Goal: Task Accomplishment & Management: Complete application form

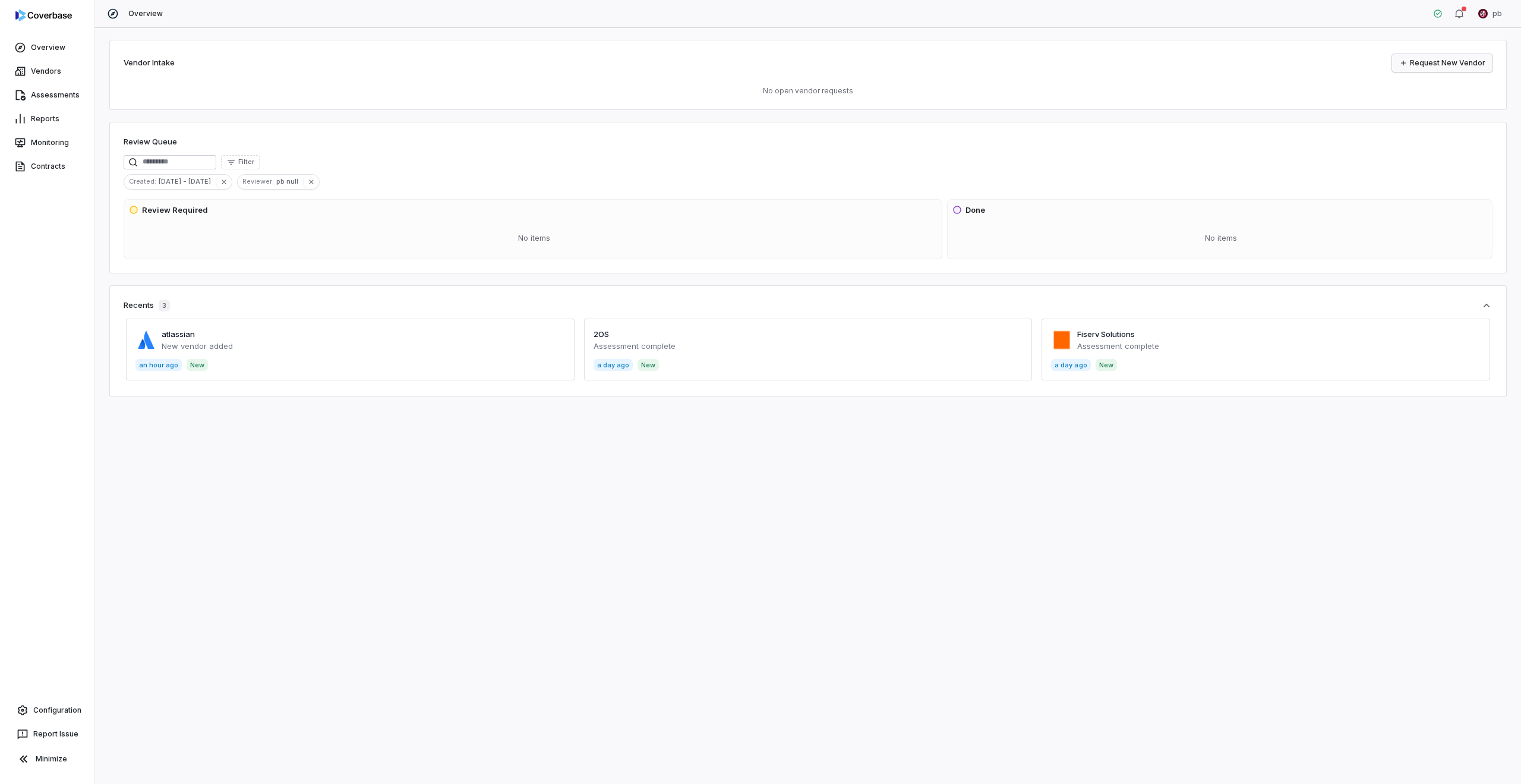
click at [1453, 55] on link "Request New Vendor" at bounding box center [1442, 63] width 100 height 18
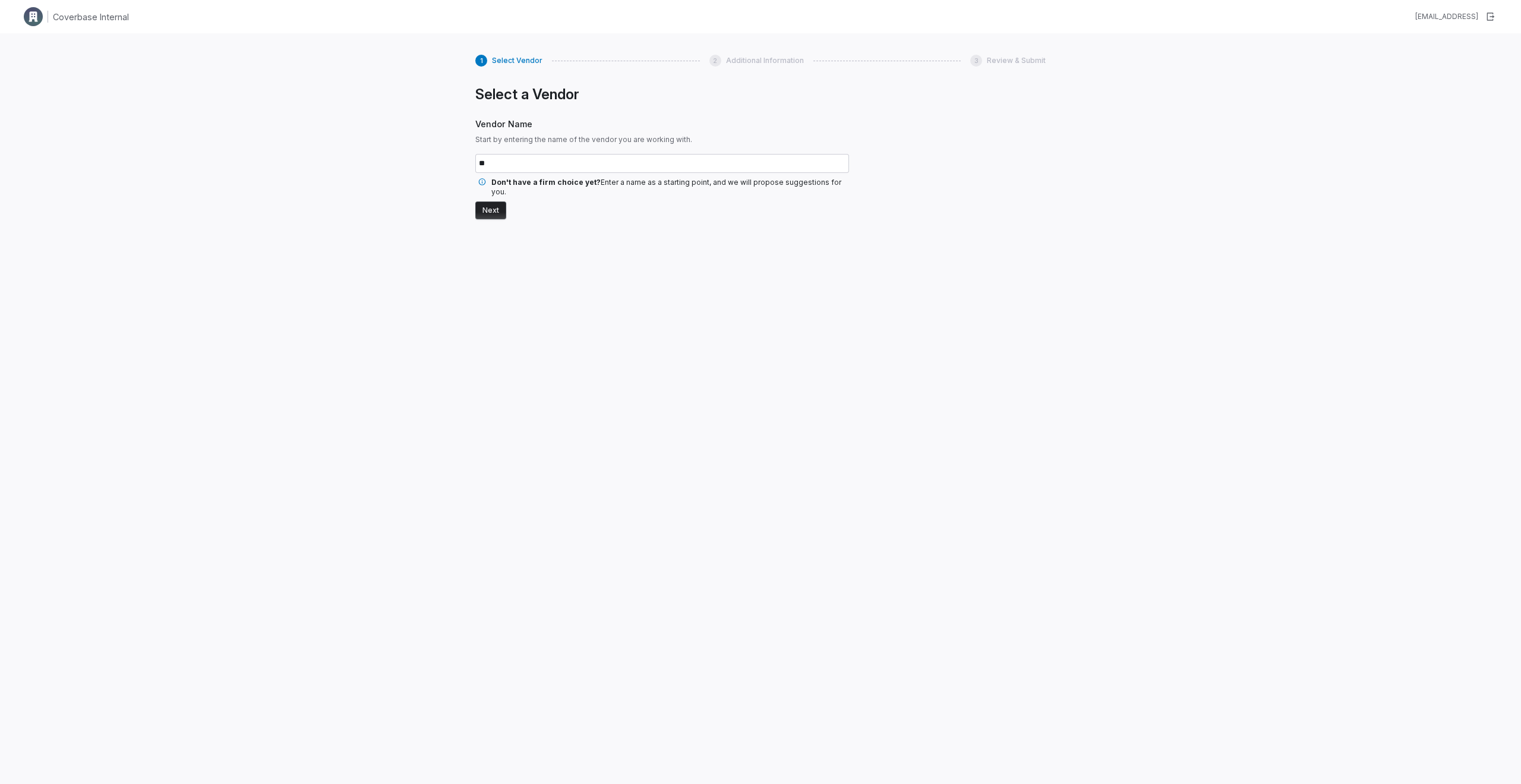
type input "*"
type input "*******"
click at [476, 201] on button "Next" at bounding box center [491, 210] width 31 height 18
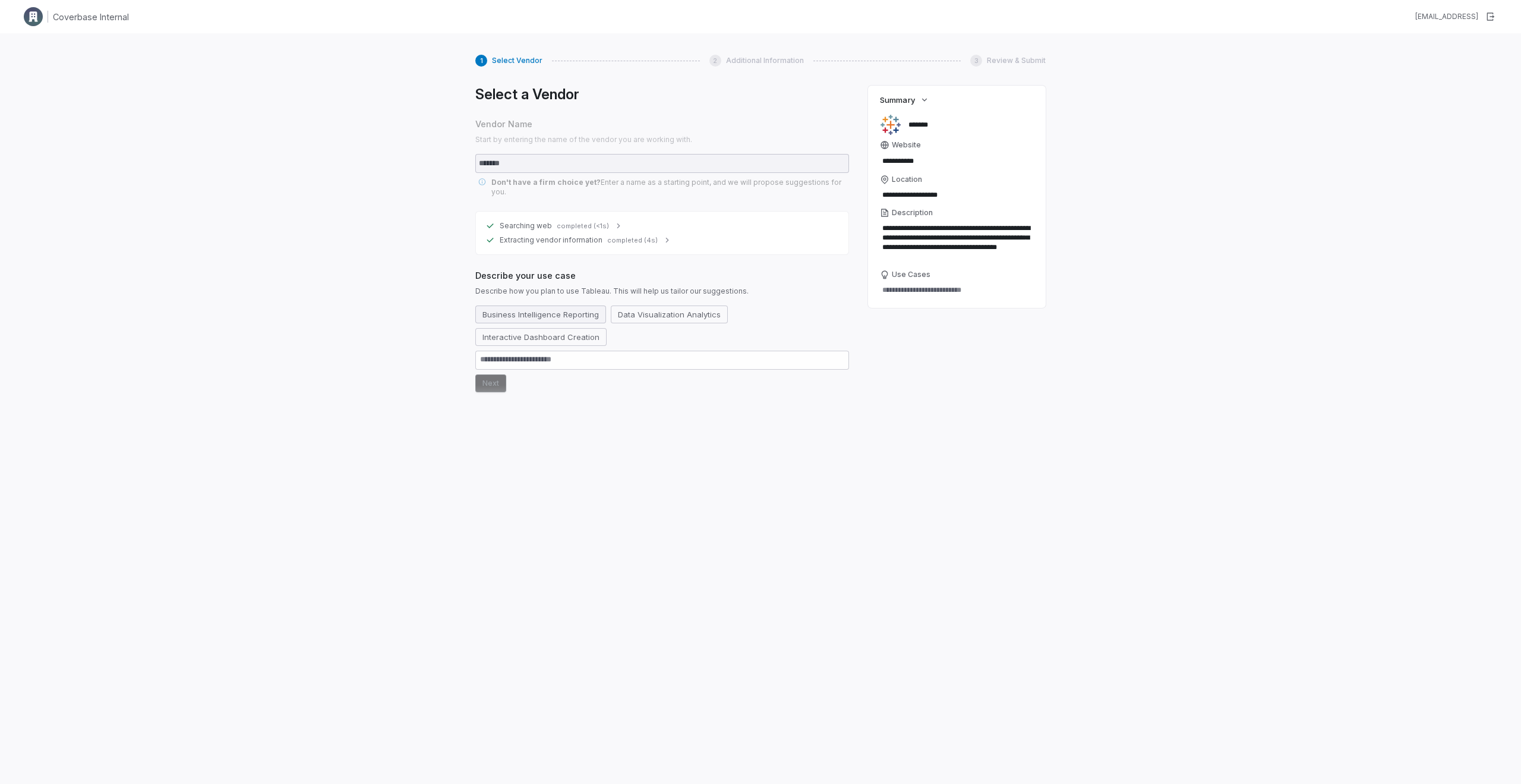
click at [567, 305] on button "Business Intelligence Reporting" at bounding box center [541, 314] width 131 height 18
click at [490, 374] on button "Next" at bounding box center [491, 383] width 31 height 18
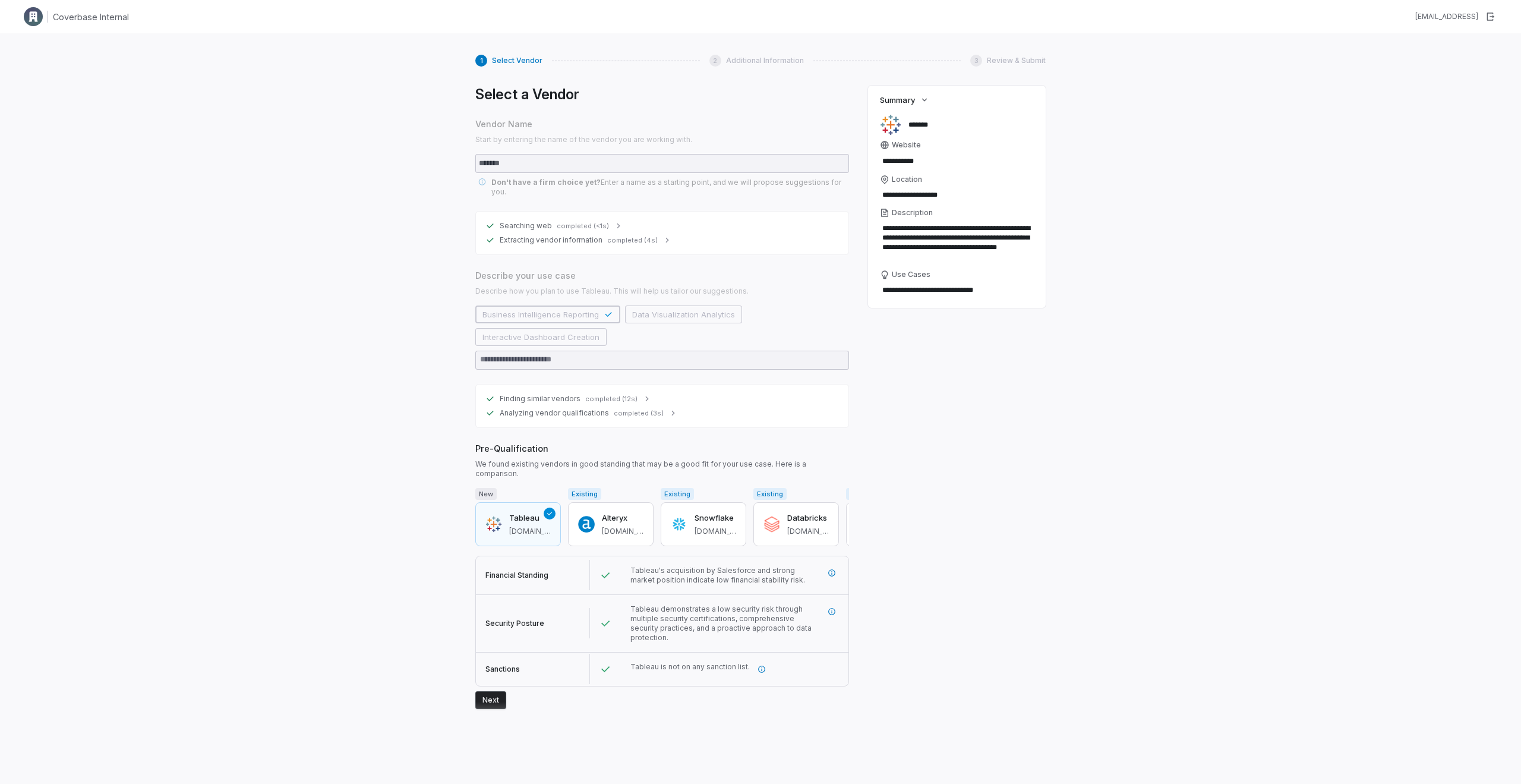
click at [494, 690] on button "Next" at bounding box center [491, 699] width 31 height 18
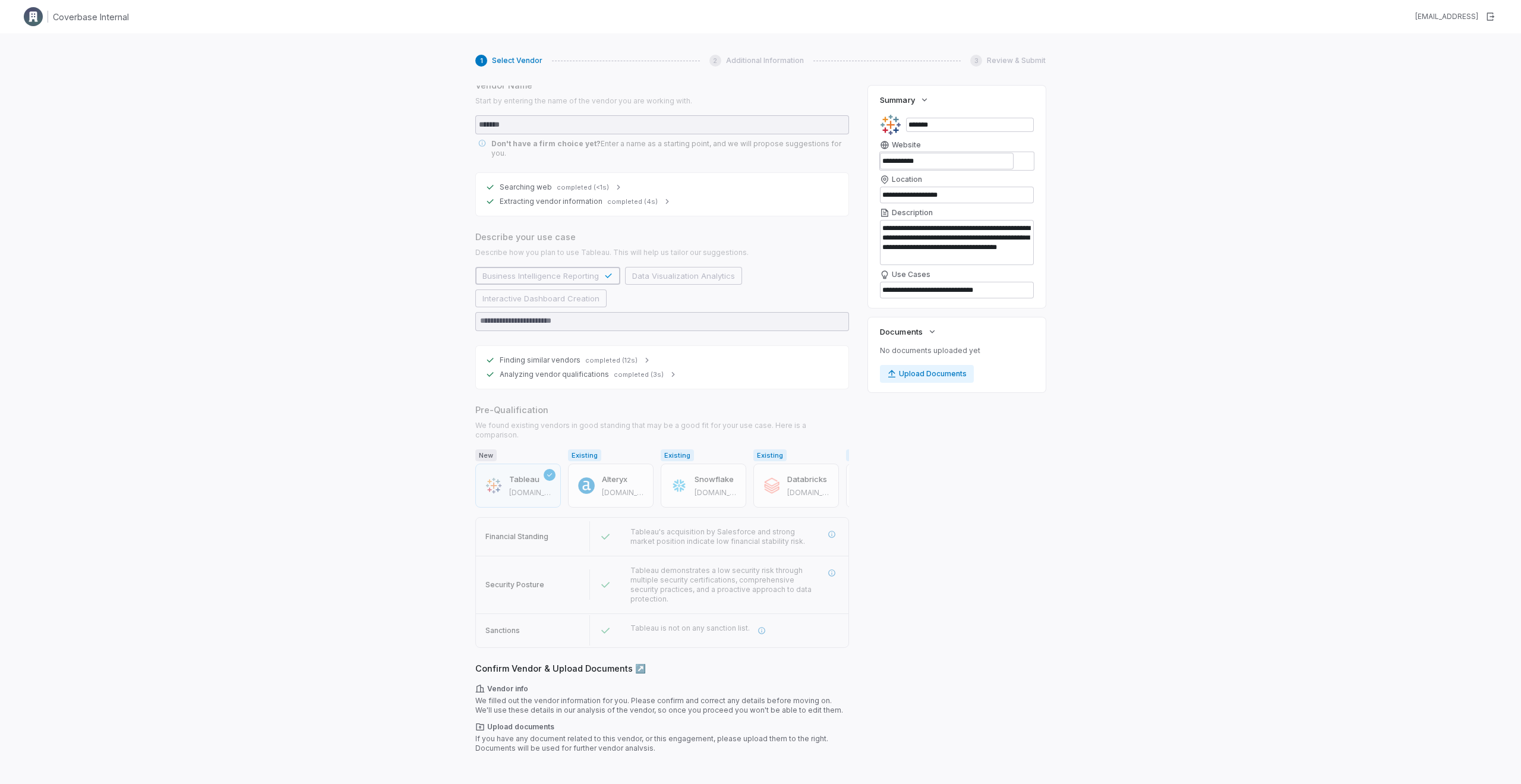
click at [491, 762] on button "Next" at bounding box center [491, 771] width 31 height 18
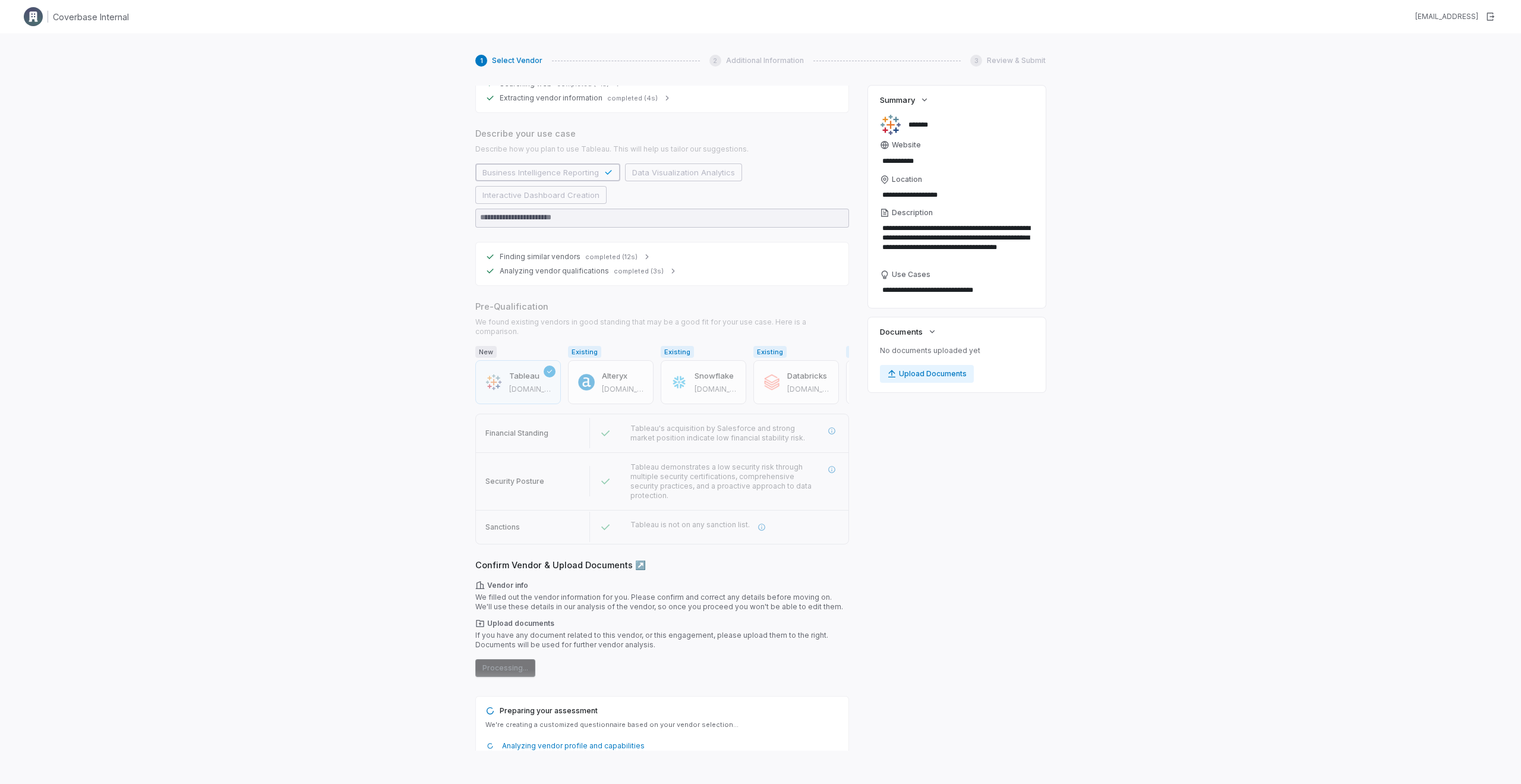
scroll to position [179, 0]
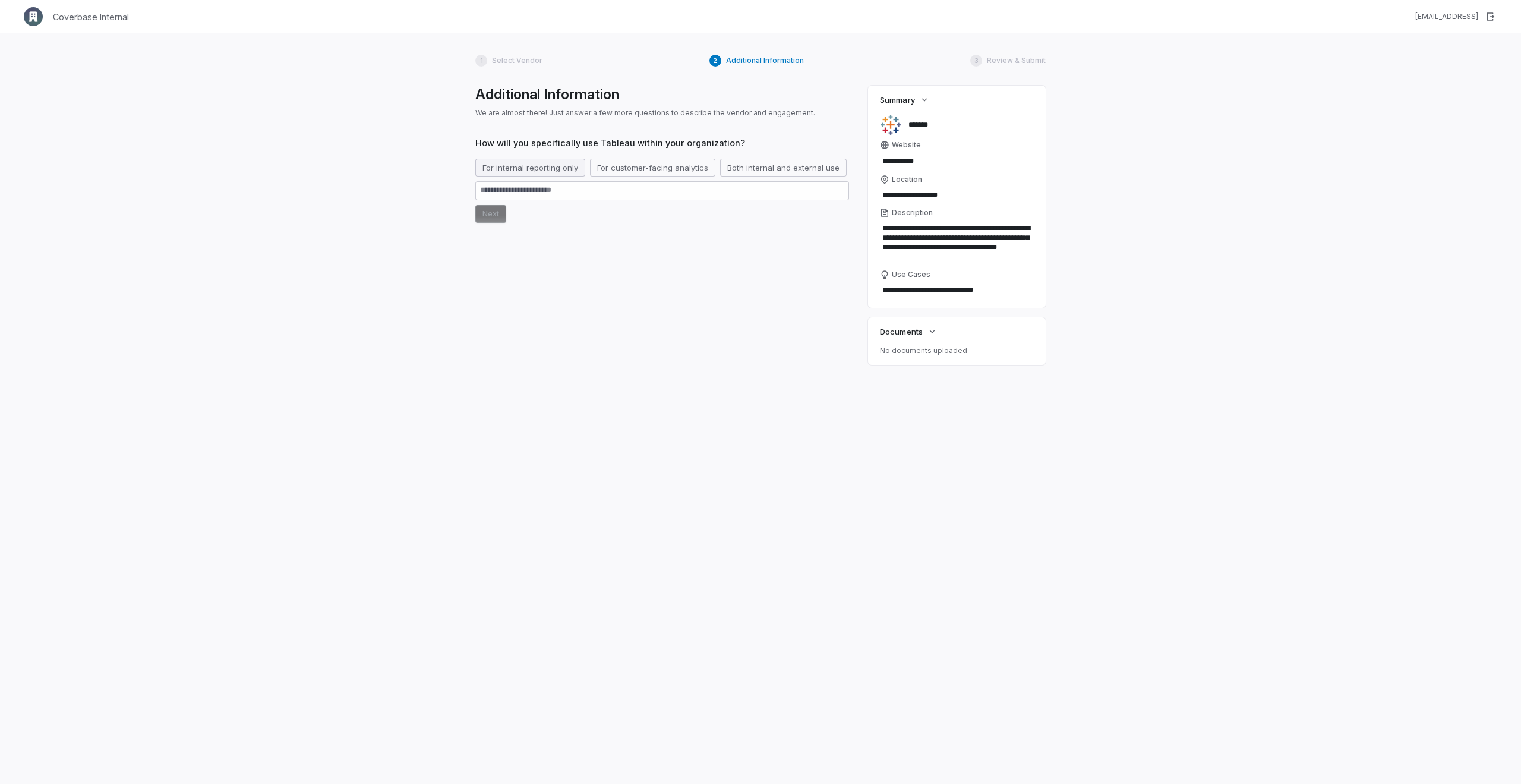
click at [565, 171] on button "For internal reporting only" at bounding box center [531, 167] width 110 height 18
click at [492, 237] on button "Next" at bounding box center [491, 236] width 31 height 18
click at [529, 275] on button "Customer data" at bounding box center [510, 268] width 70 height 18
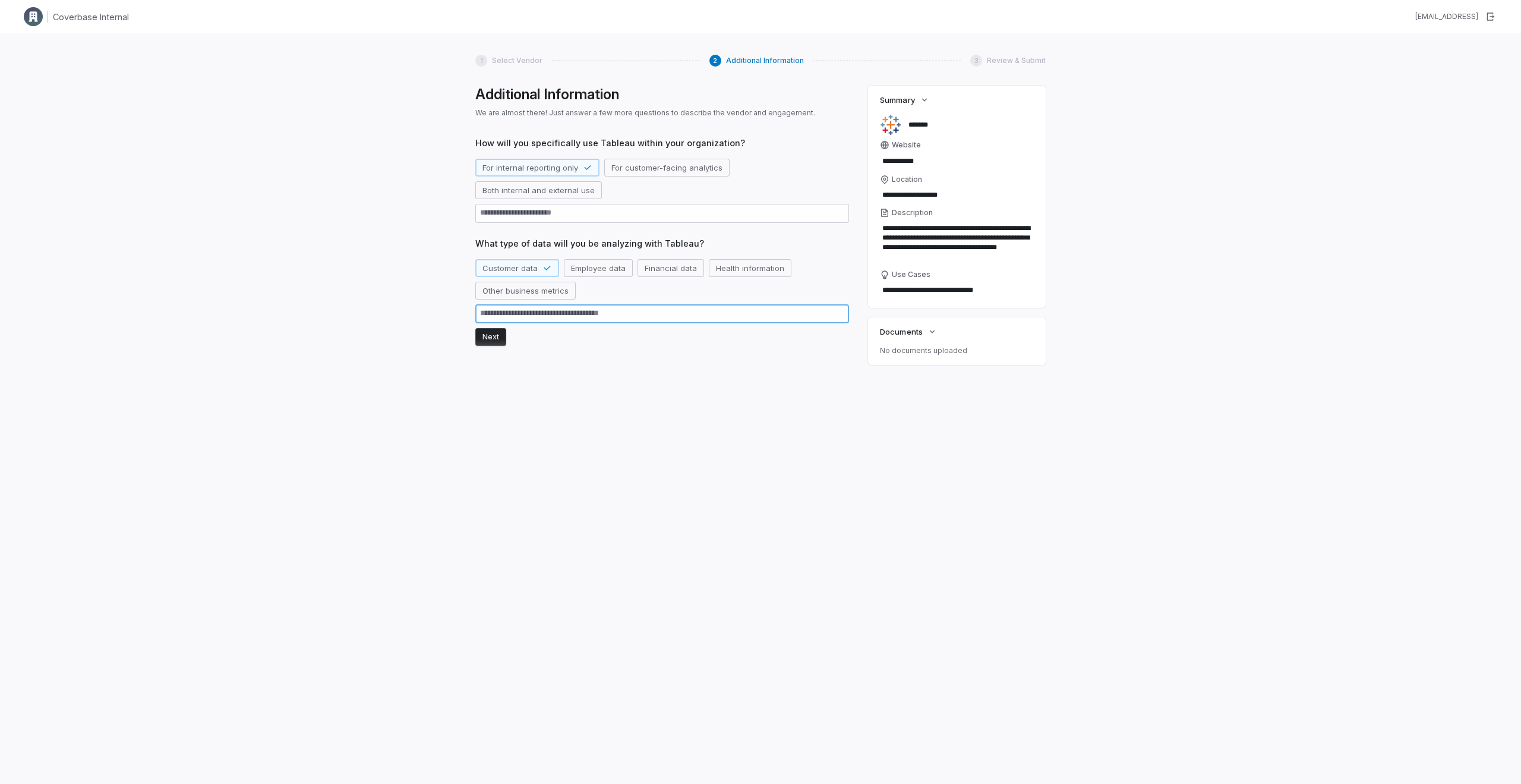
click at [492, 323] on textarea at bounding box center [662, 313] width 373 height 19
click at [488, 334] on button "Next" at bounding box center [491, 337] width 31 height 18
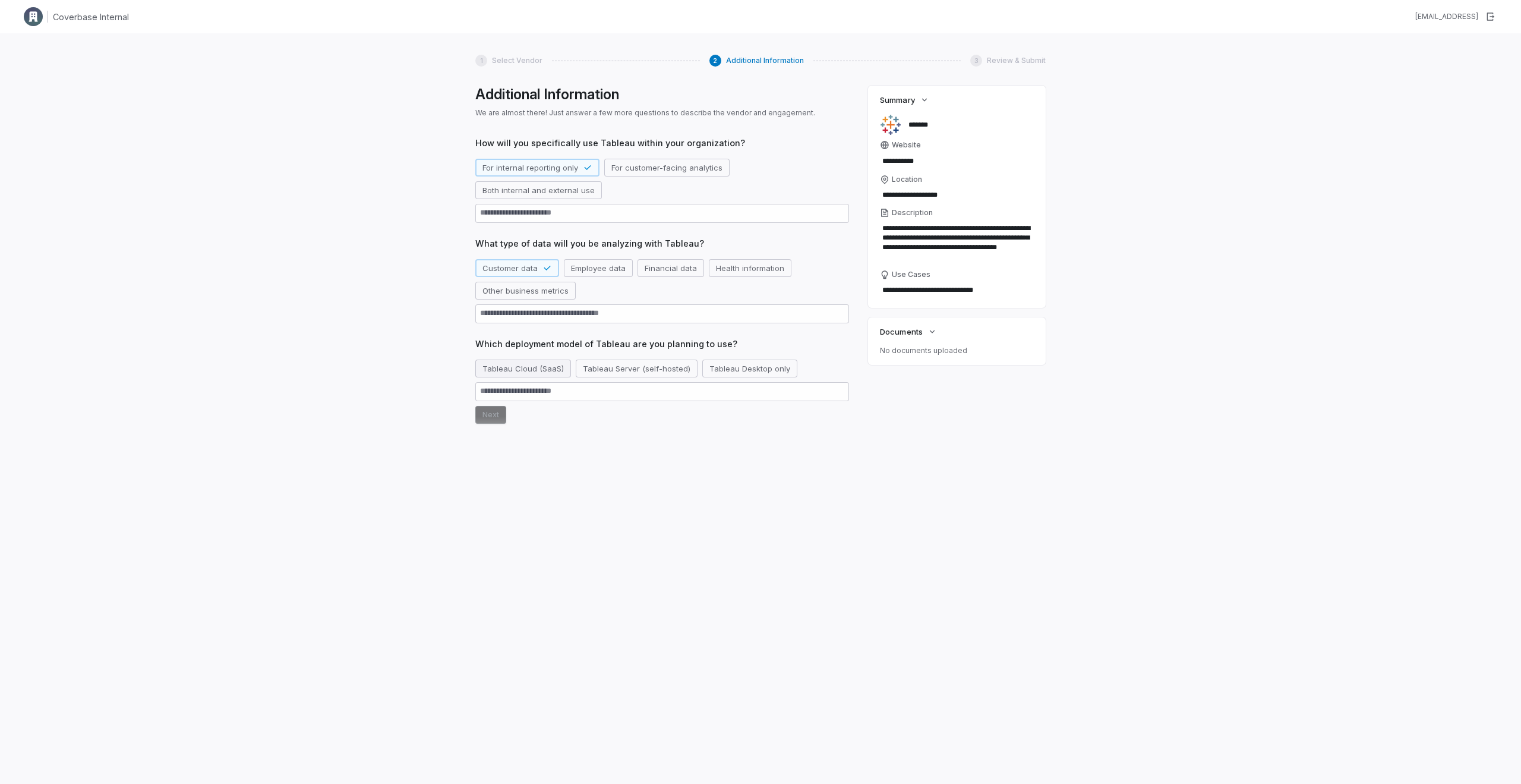
click at [535, 370] on button "Tableau Cloud (SaaS)" at bounding box center [523, 368] width 96 height 18
click at [485, 416] on button "Next" at bounding box center [491, 415] width 31 height 18
click at [521, 454] on button "Business critical (immediate restoration needed)" at bounding box center [572, 446] width 194 height 18
click at [492, 508] on button "Next" at bounding box center [491, 515] width 31 height 18
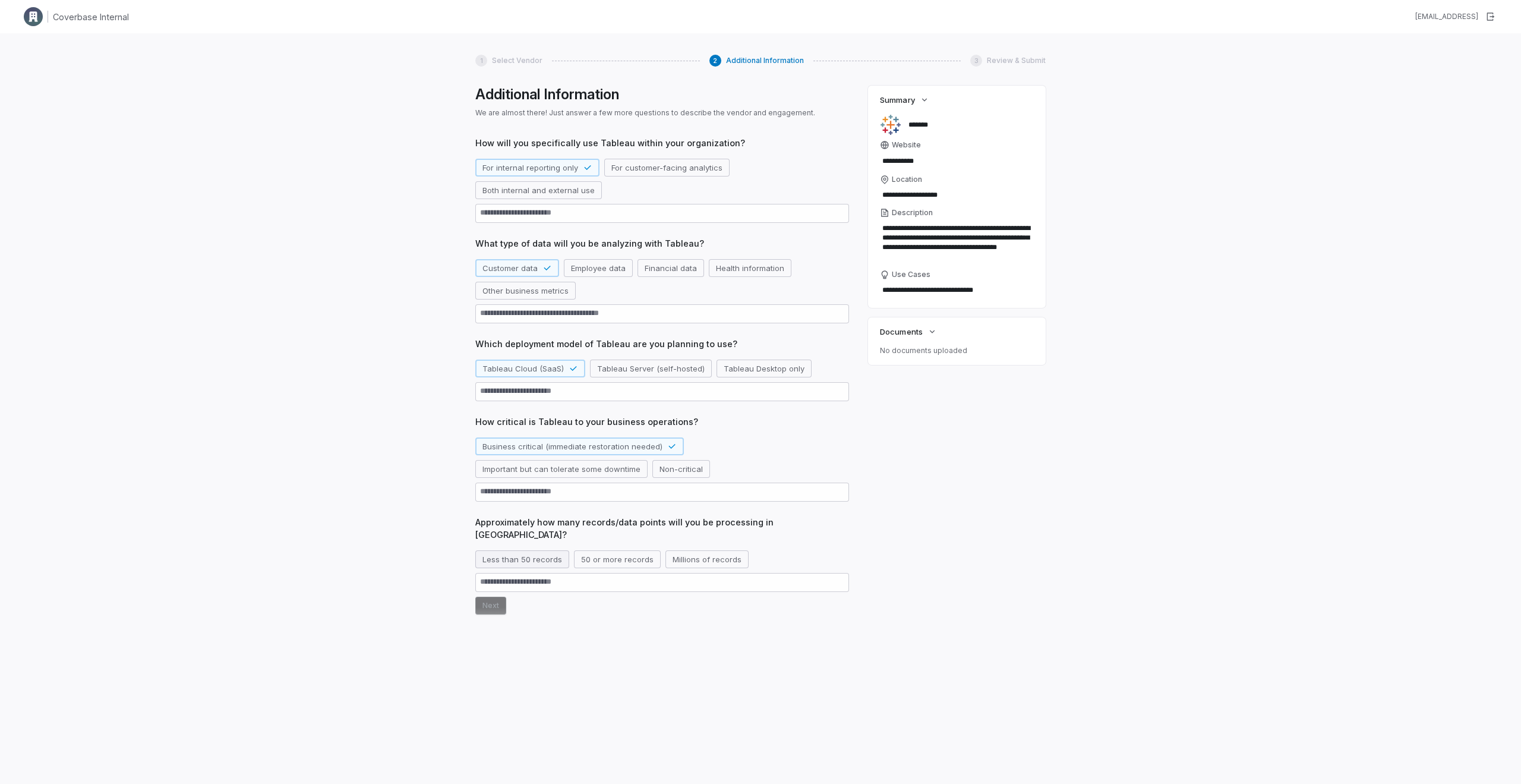
click at [522, 551] on button "Less than 50 records" at bounding box center [522, 559] width 94 height 18
click at [493, 597] on button "Next" at bounding box center [491, 606] width 31 height 18
click at [503, 647] on button "Next" at bounding box center [491, 656] width 31 height 18
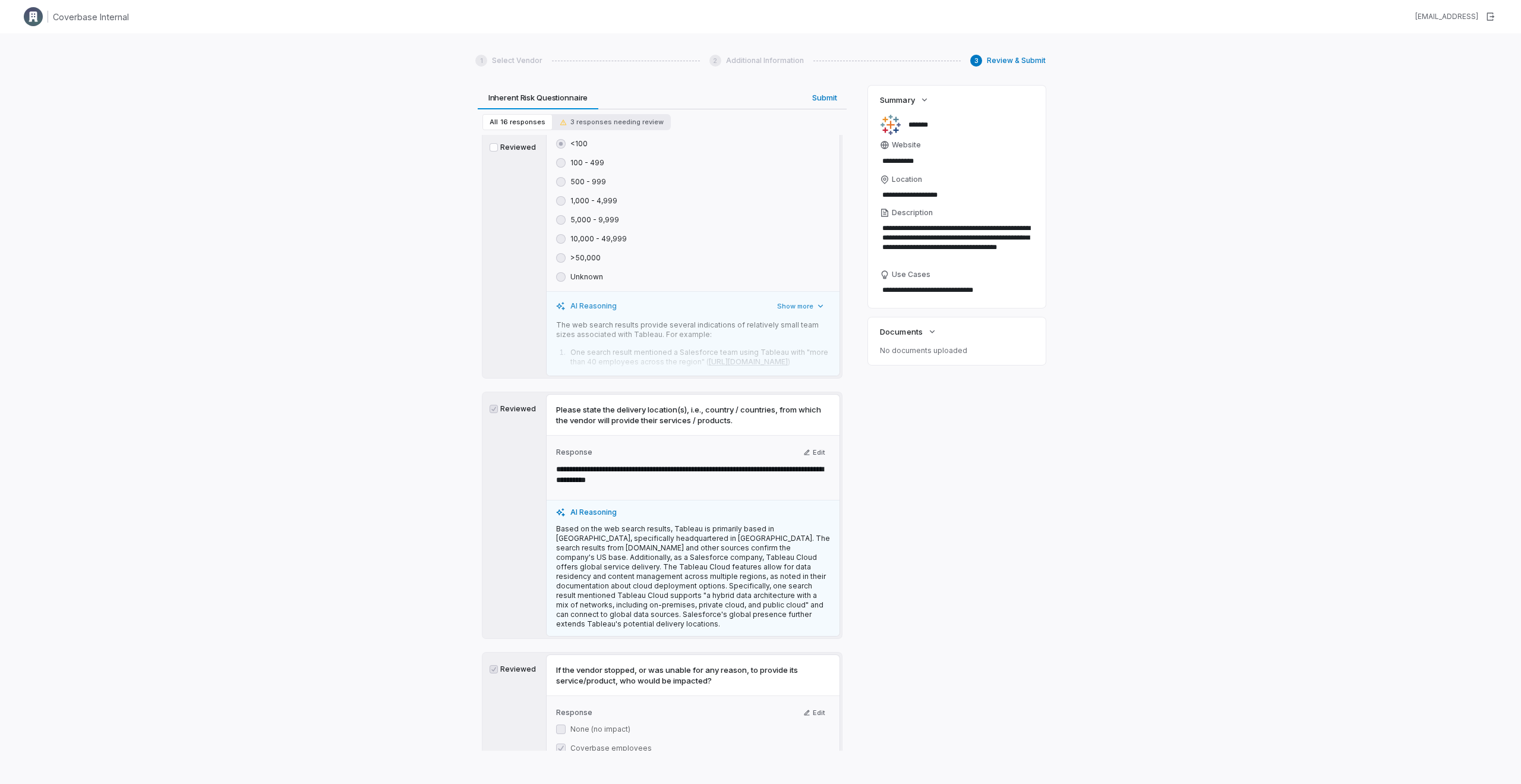
scroll to position [667, 0]
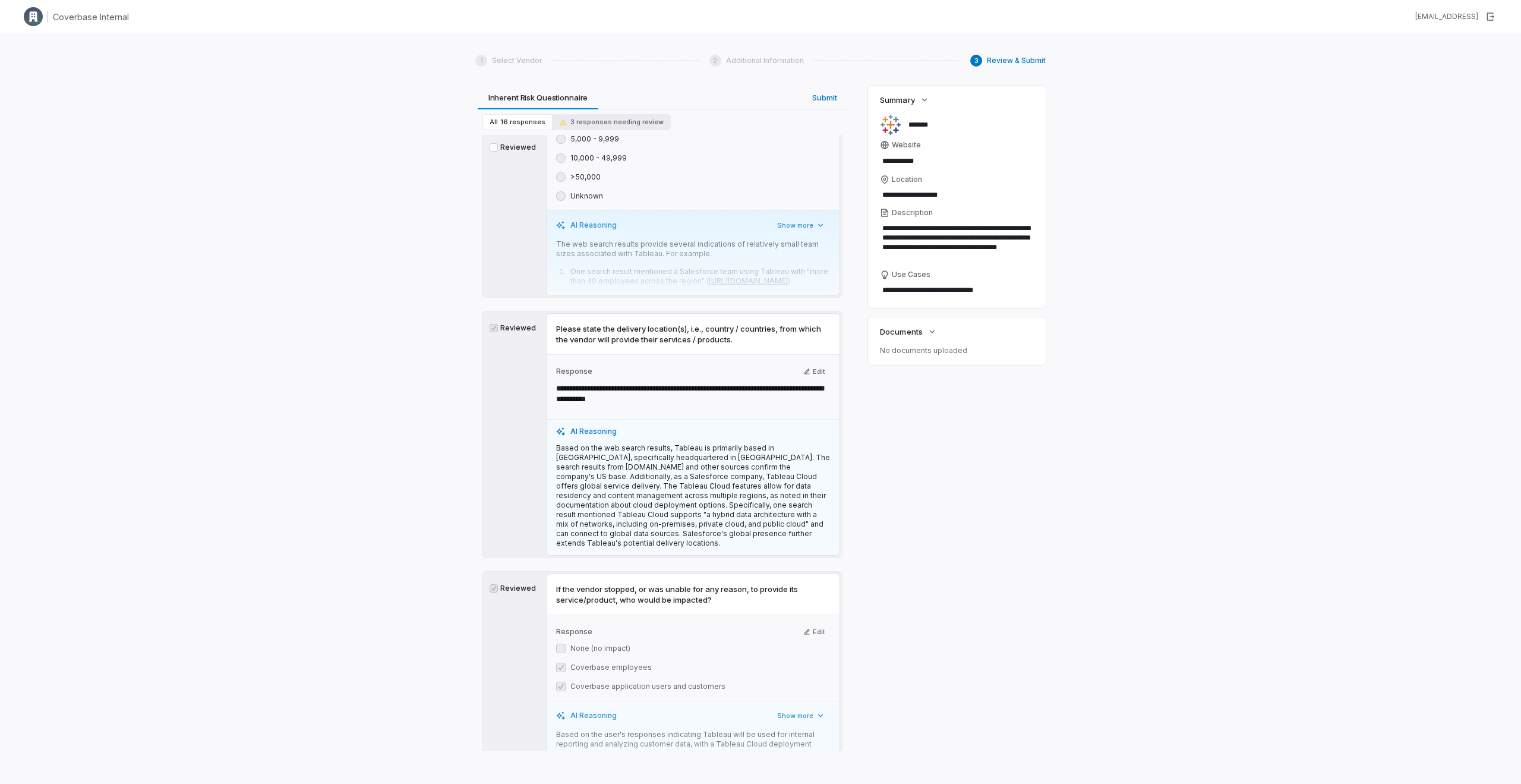
click at [706, 238] on div "AI Reasoning Show more The web search results provide several indications of re…" at bounding box center [693, 253] width 293 height 85
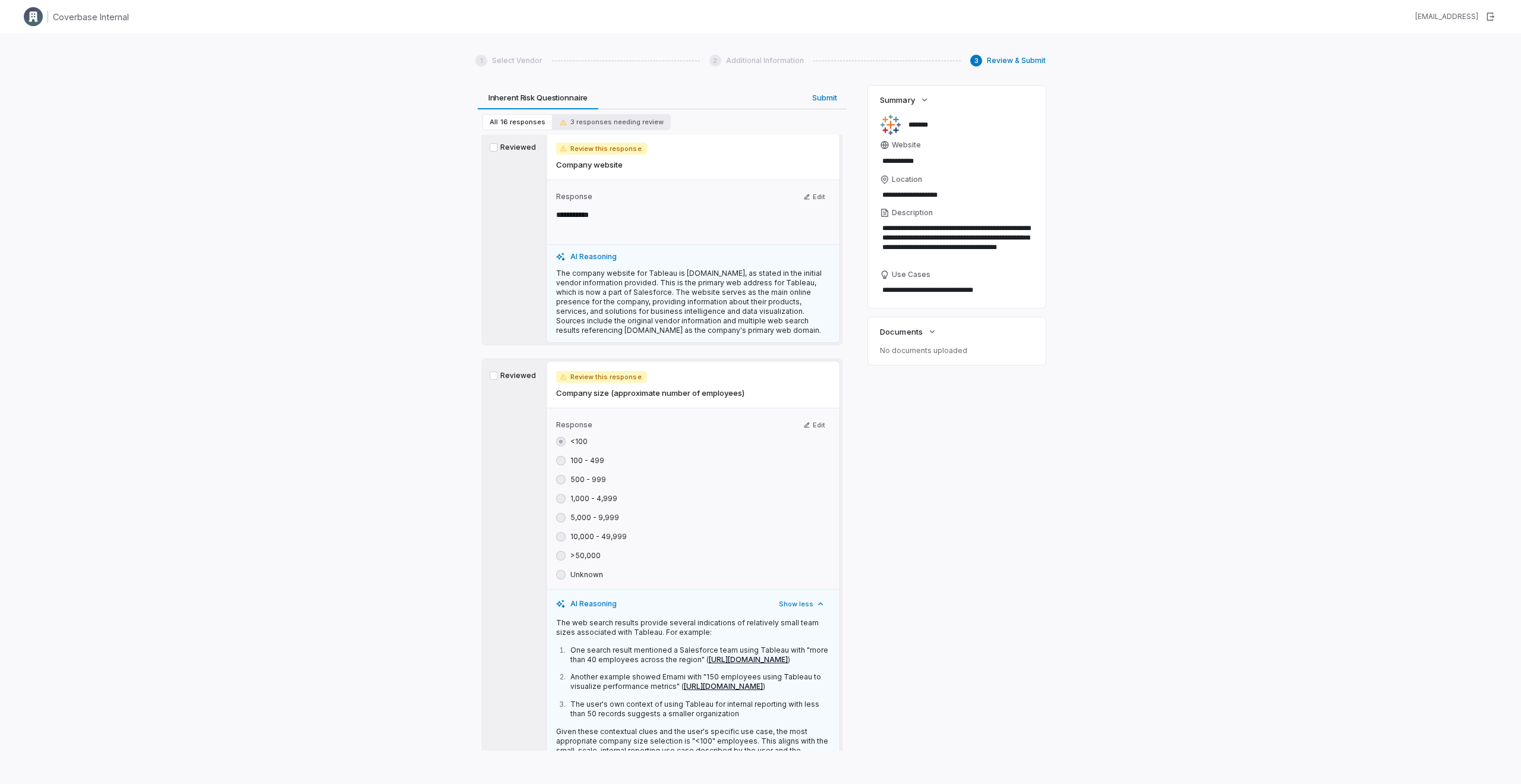
scroll to position [278, 0]
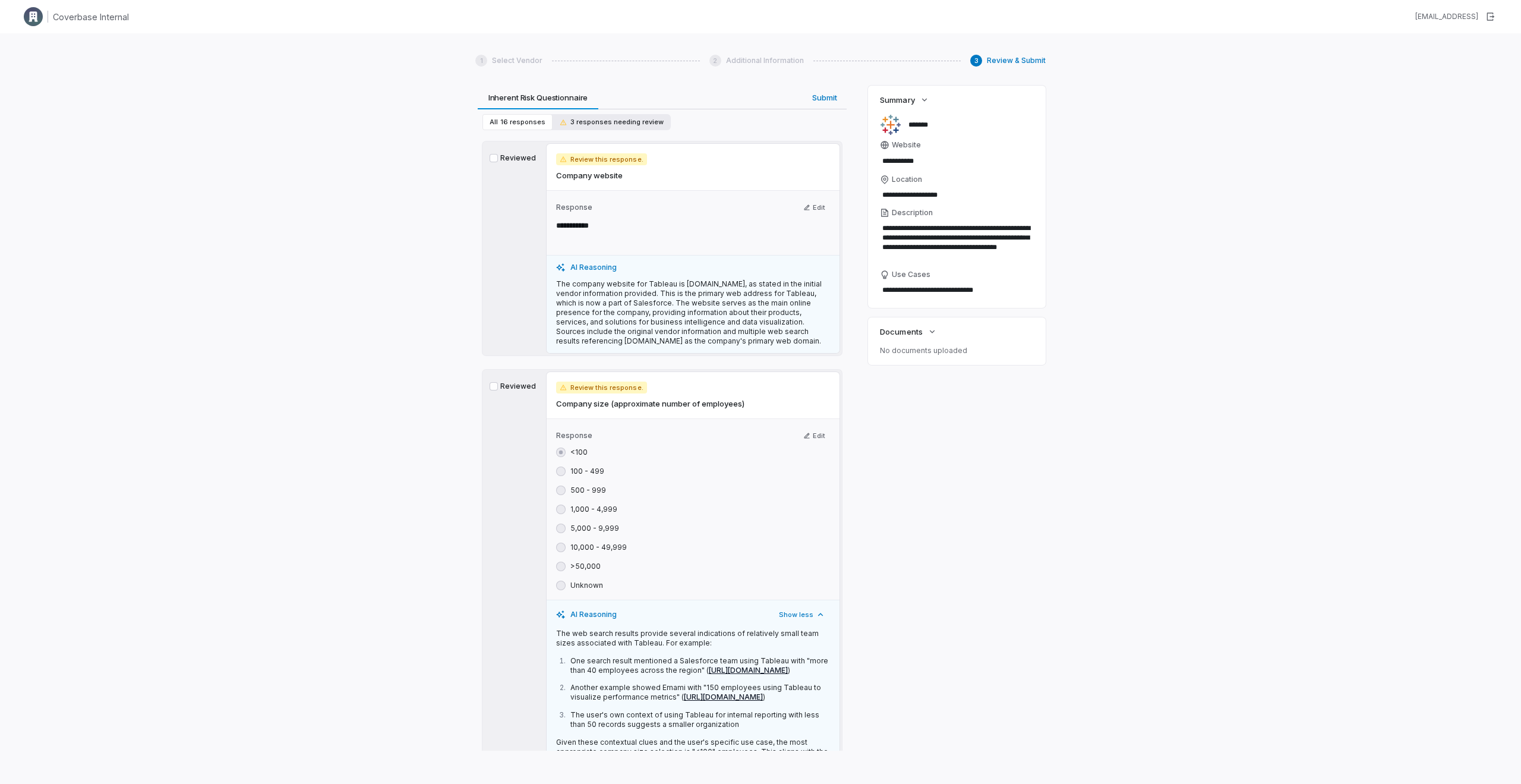
click at [578, 121] on span "3 responses needing review" at bounding box center [612, 121] width 104 height 9
click at [522, 126] on span "16 responses" at bounding box center [523, 121] width 45 height 9
click at [577, 128] on button "3 responses needing review" at bounding box center [612, 122] width 118 height 16
click at [516, 129] on button "All 16 responses" at bounding box center [517, 122] width 70 height 16
click at [565, 128] on button "3 responses needing review" at bounding box center [612, 122] width 118 height 16
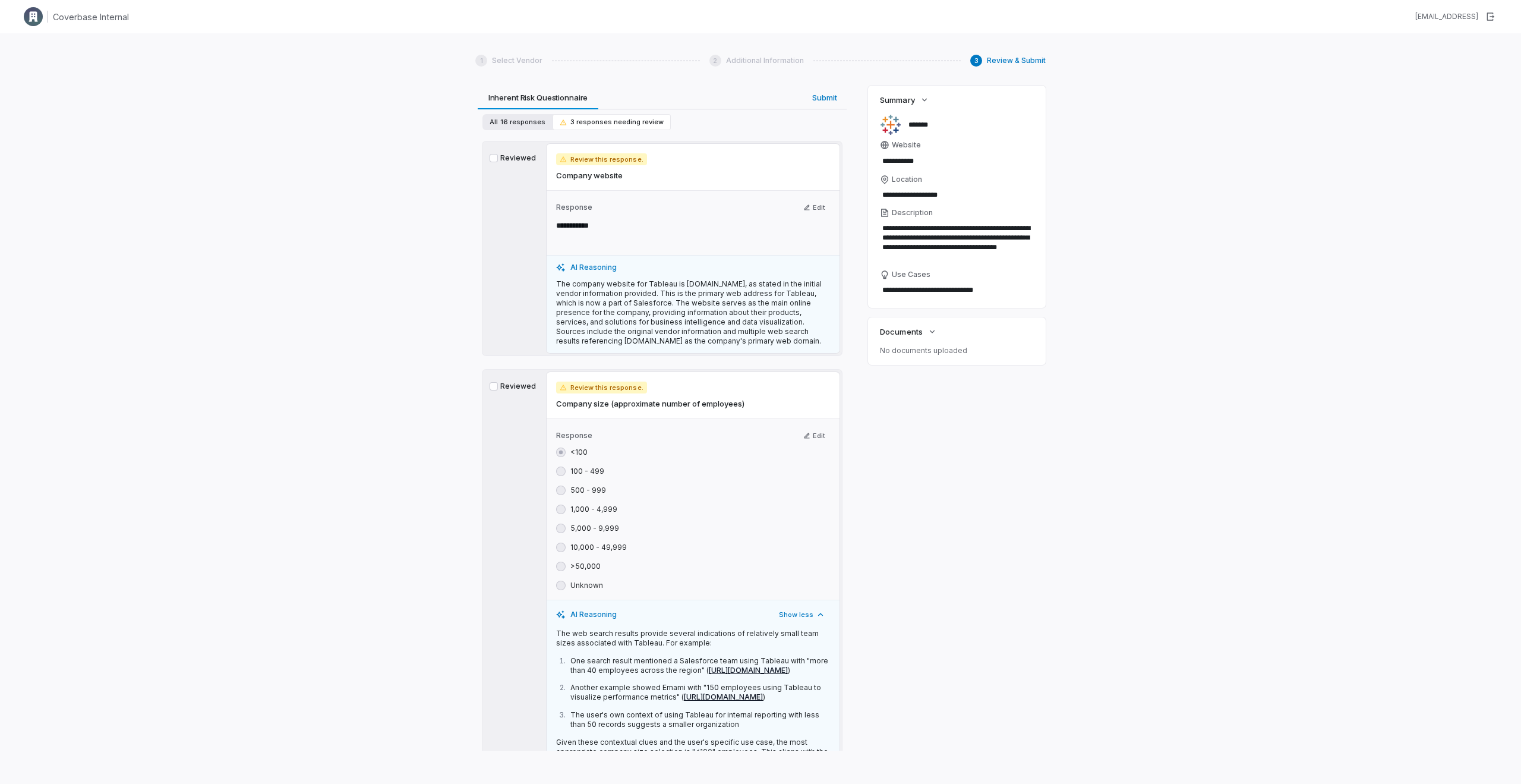
click at [521, 128] on button "All 16 responses" at bounding box center [517, 122] width 70 height 16
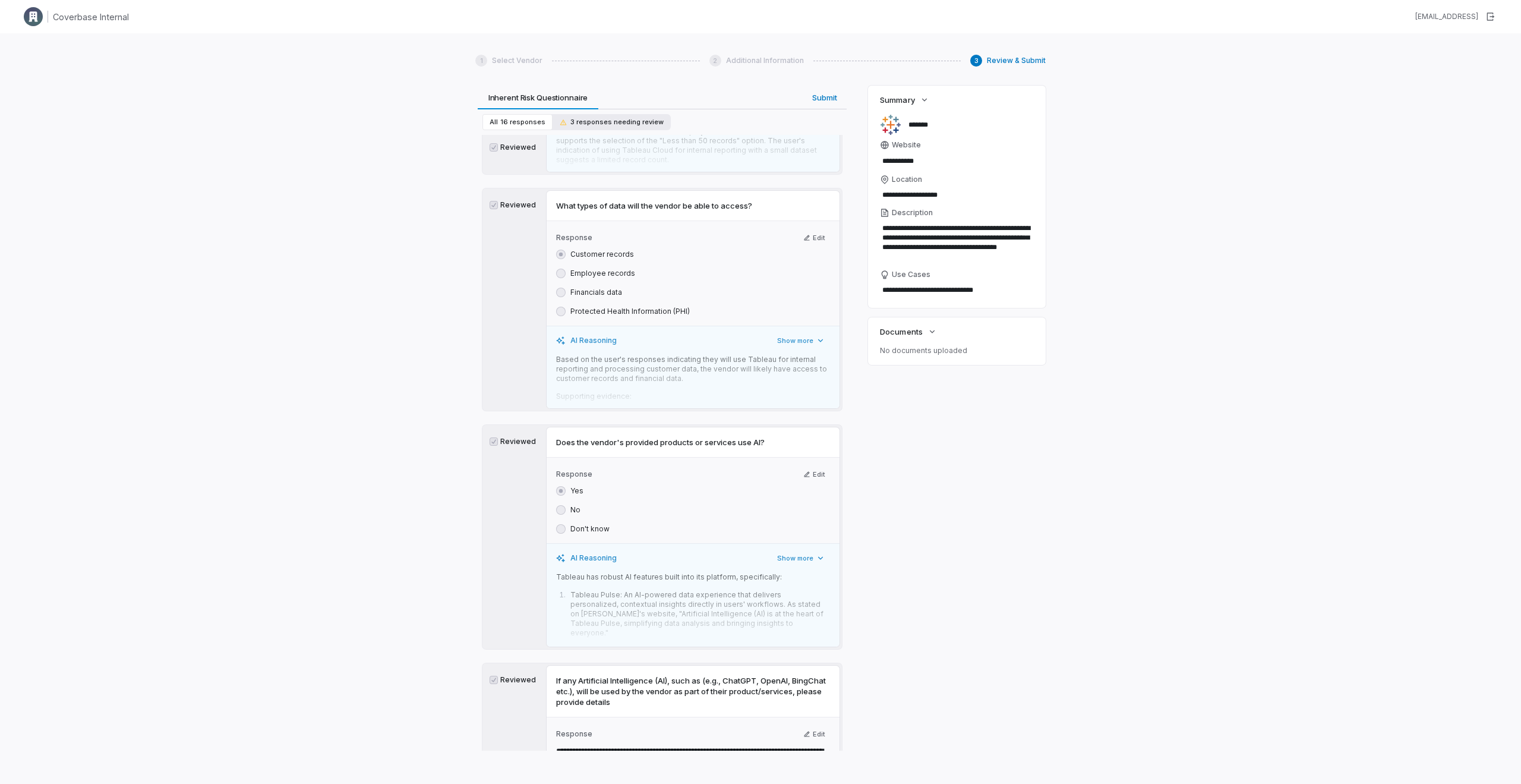
click at [595, 121] on span "3 responses needing review" at bounding box center [612, 121] width 104 height 9
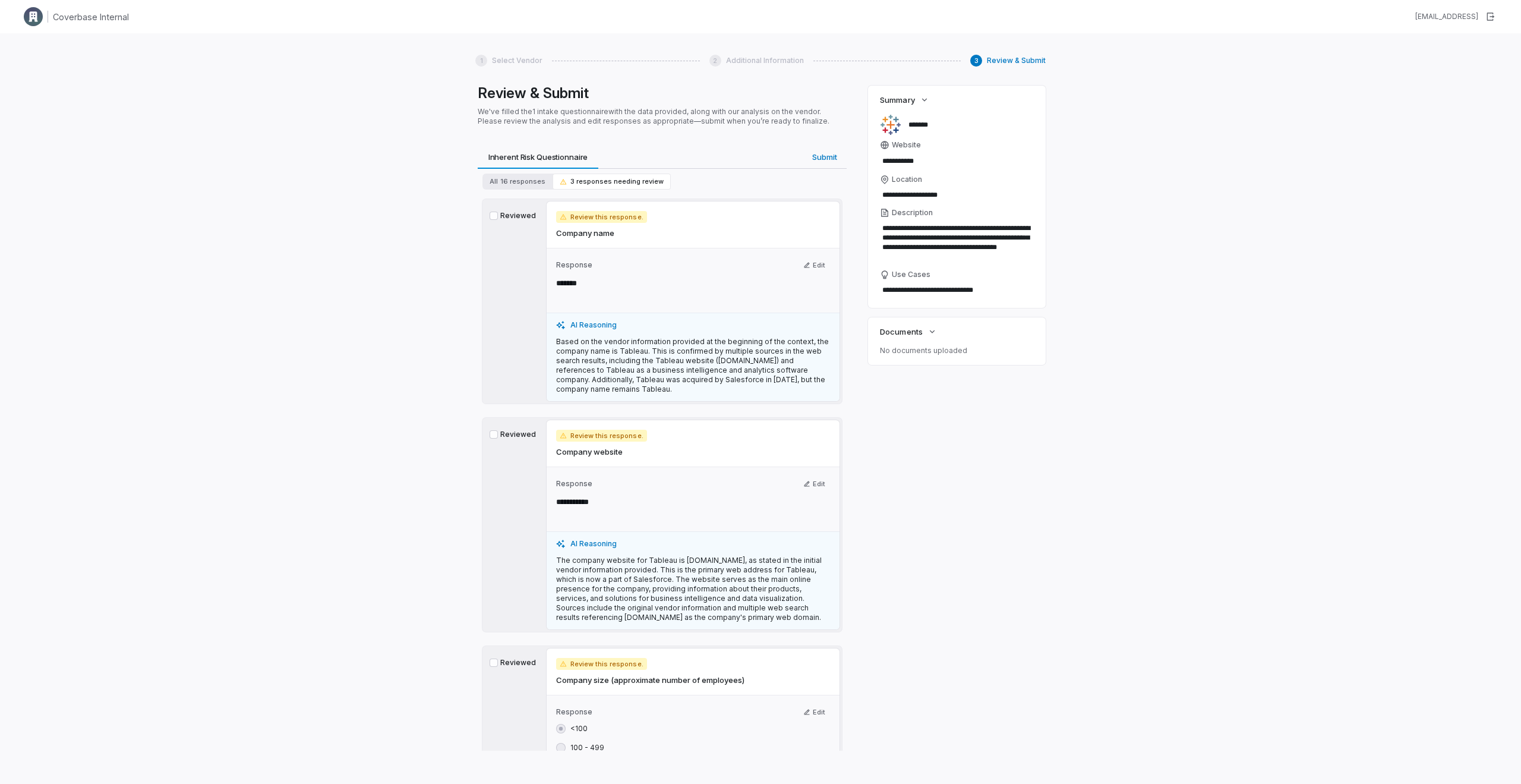
scroll to position [0, 0]
click at [816, 149] on button "Submit Submit" at bounding box center [825, 158] width 44 height 24
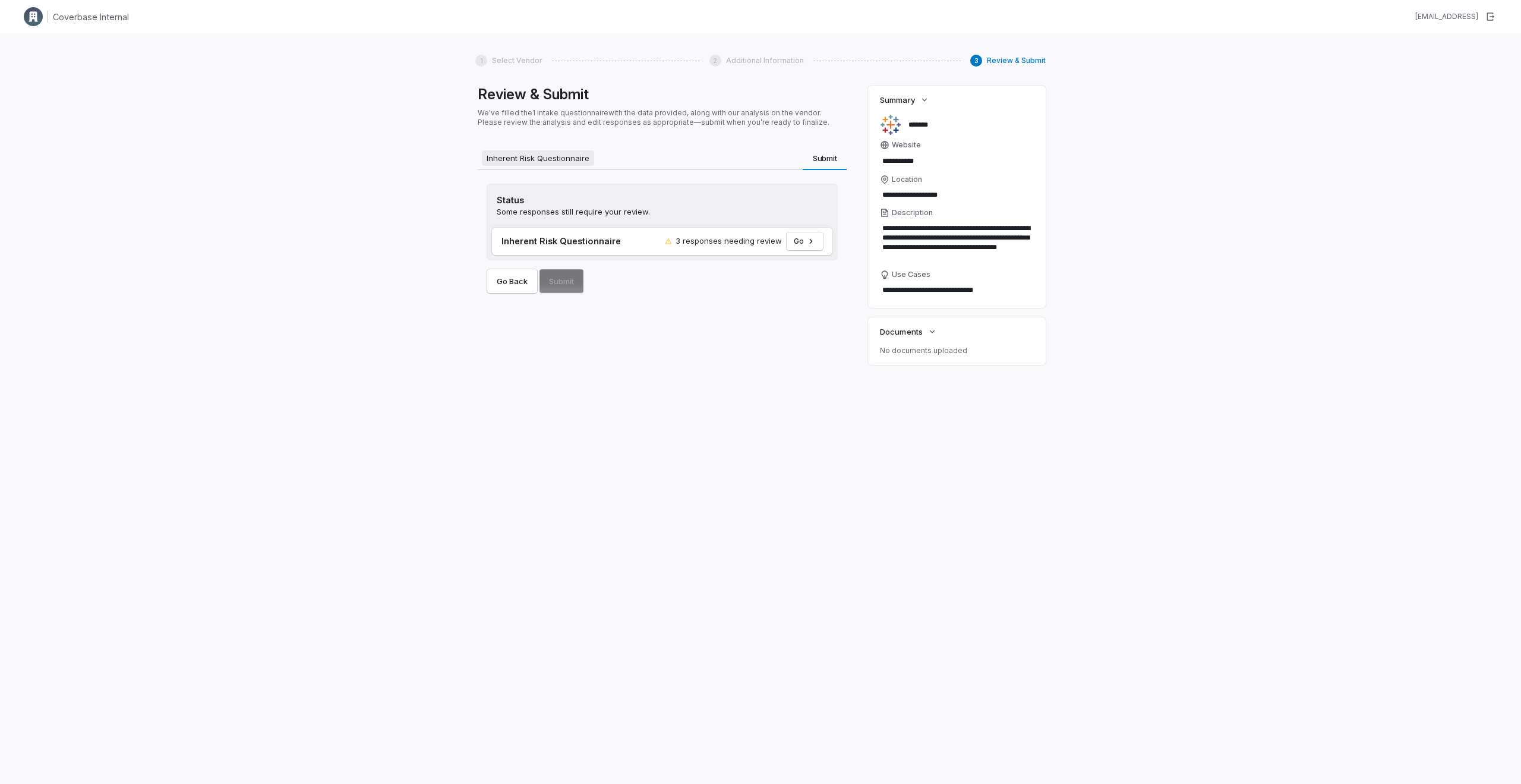
click at [585, 166] on button "Inherent Risk Questionnaire Inherent Risk Questionnaire" at bounding box center [538, 158] width 120 height 24
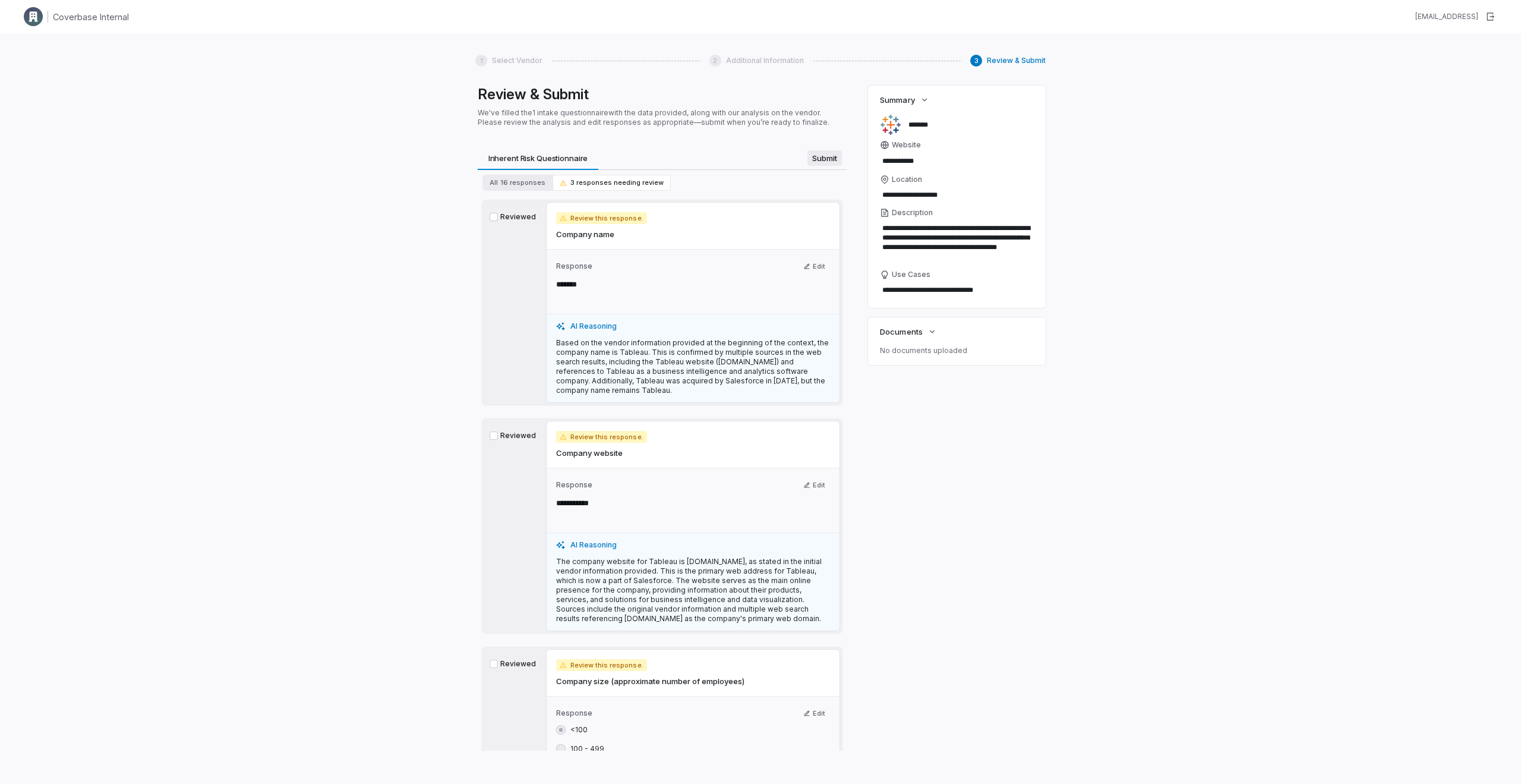
click at [834, 151] on span "Submit" at bounding box center [825, 159] width 34 height 16
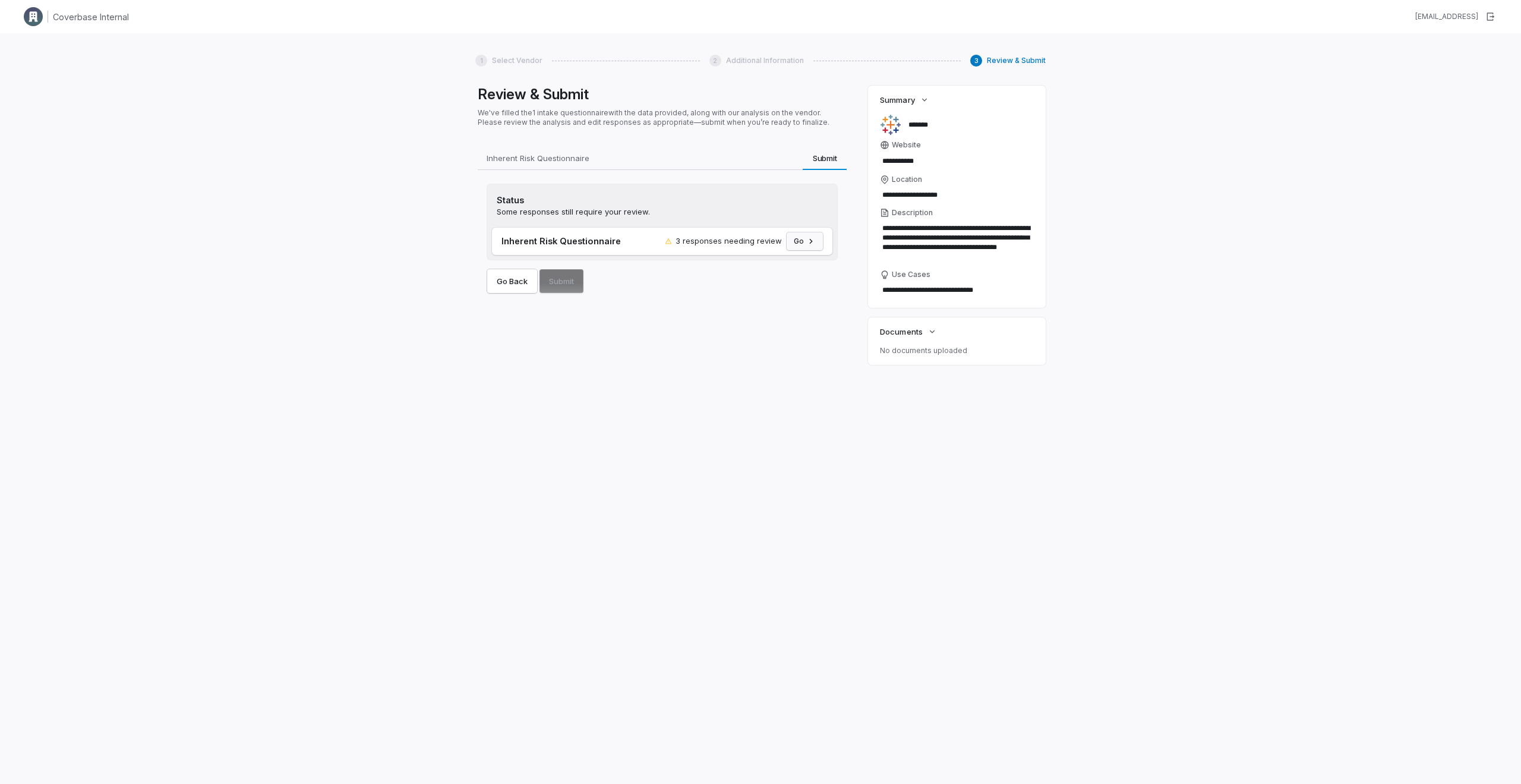
click at [809, 243] on icon "button" at bounding box center [811, 241] width 10 height 10
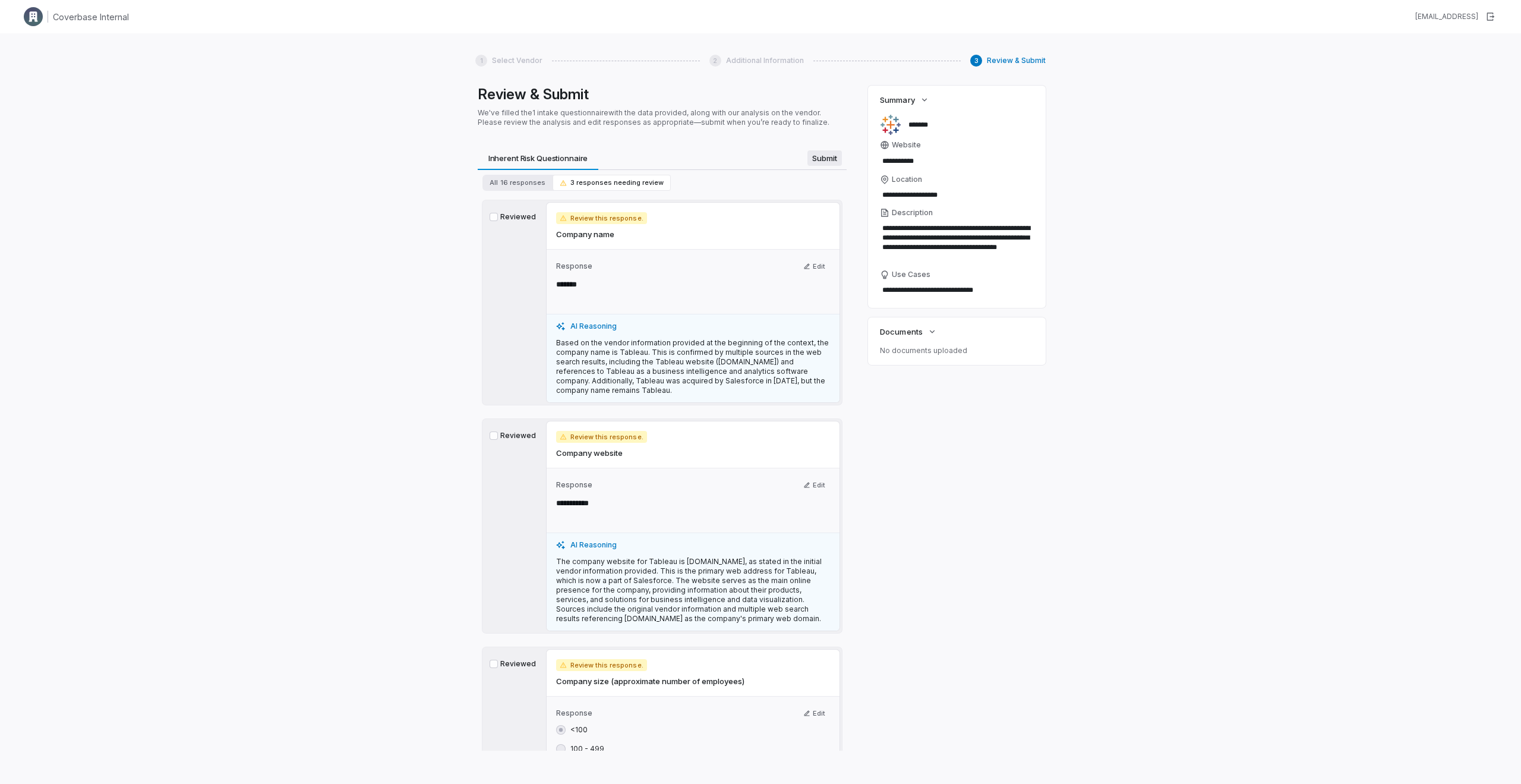
click at [833, 160] on span "Submit" at bounding box center [825, 159] width 34 height 16
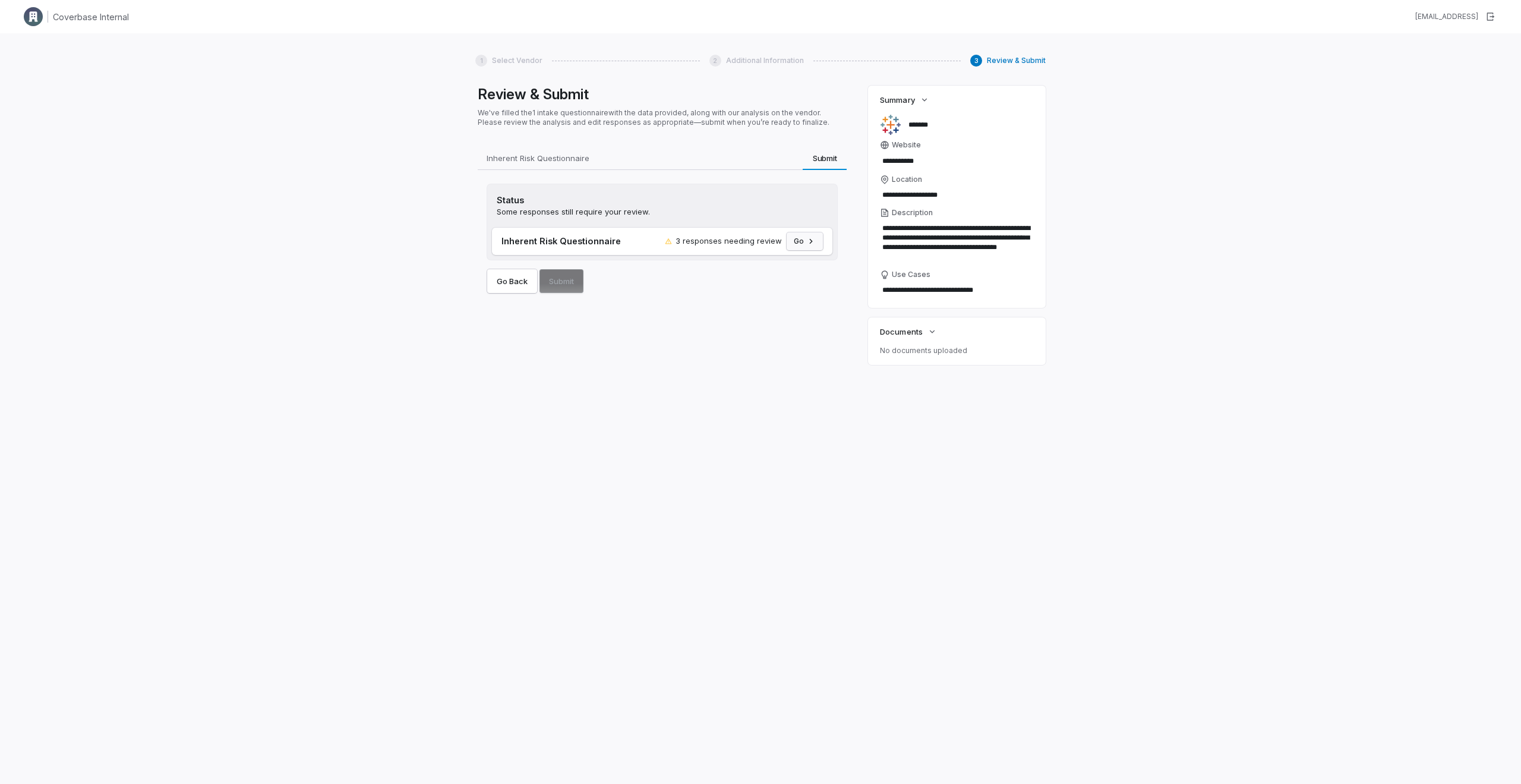
click at [813, 241] on icon "button" at bounding box center [811, 241] width 10 height 10
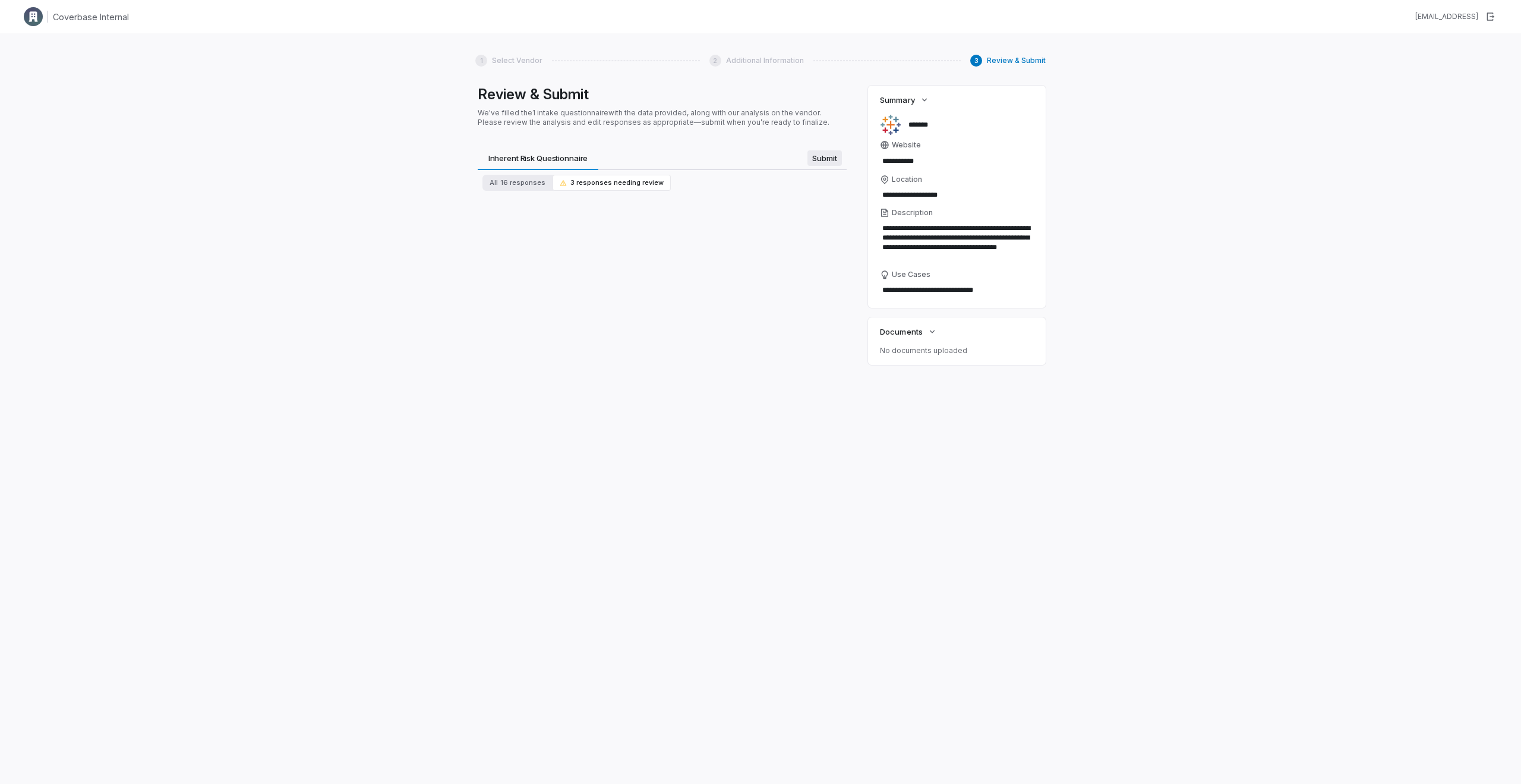
click at [826, 163] on span "Submit" at bounding box center [825, 159] width 34 height 16
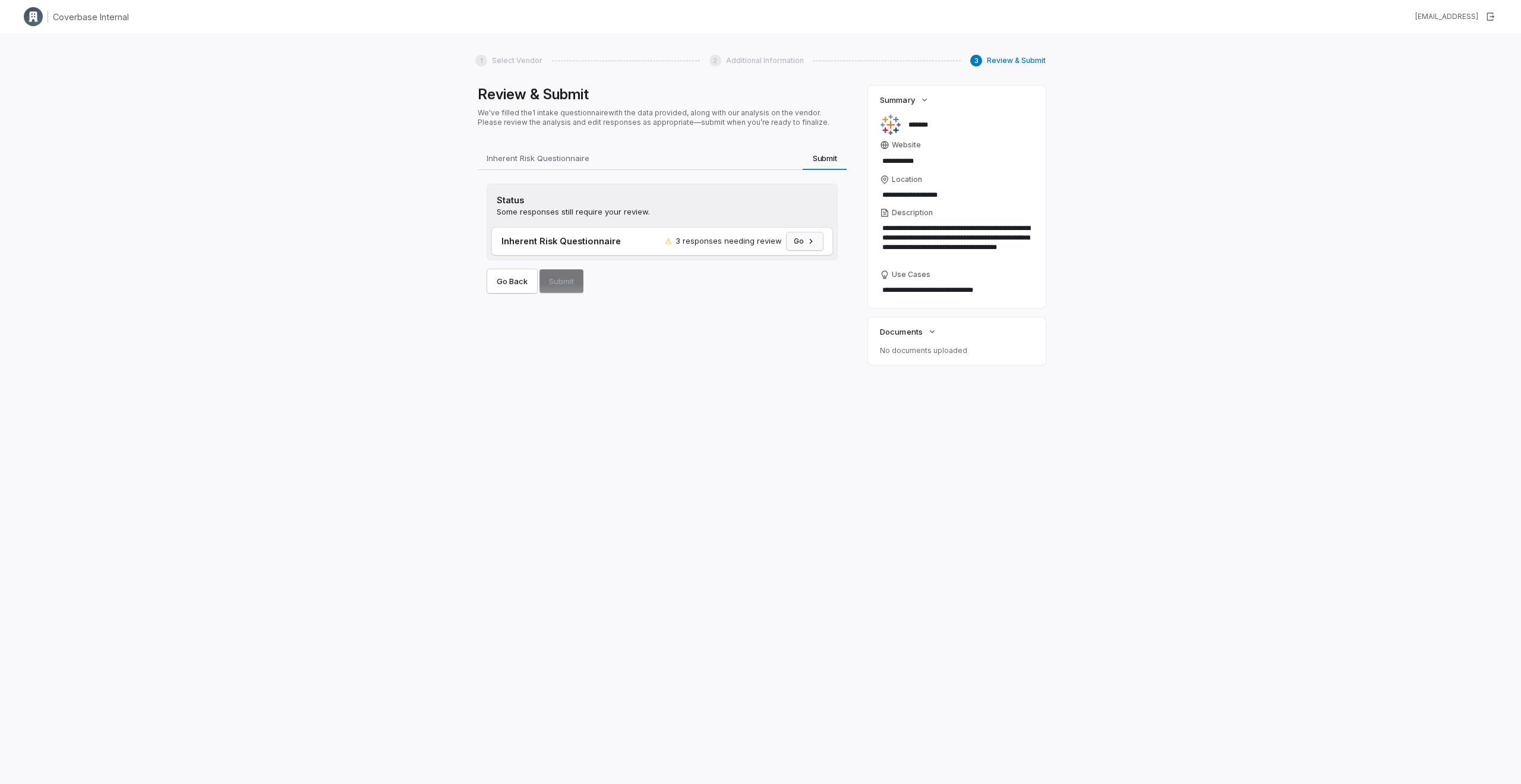
click at [812, 238] on icon "button" at bounding box center [811, 241] width 10 height 10
click at [819, 160] on span "Submit" at bounding box center [825, 159] width 33 height 16
click at [810, 248] on button "Go" at bounding box center [805, 241] width 36 height 18
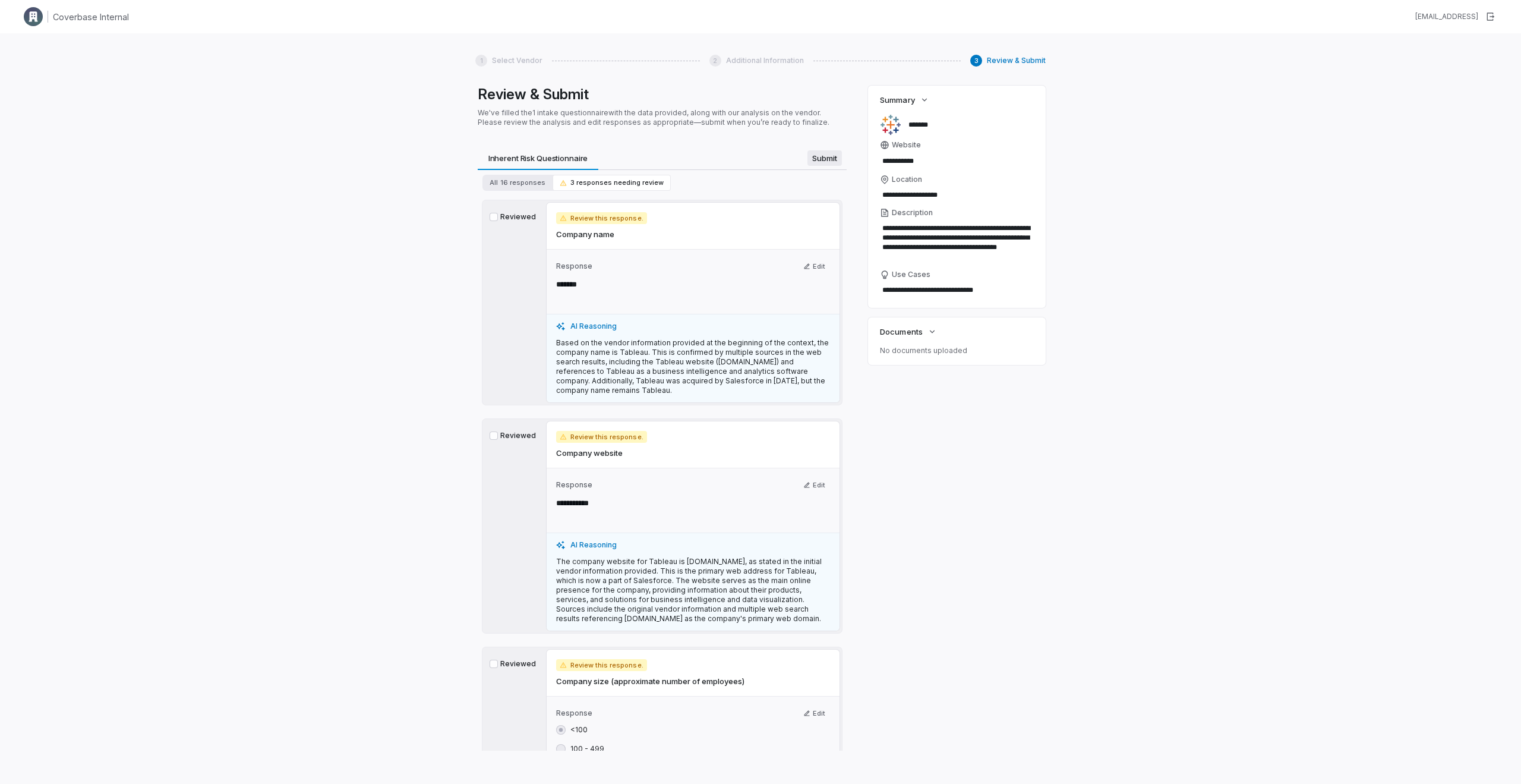
click at [831, 163] on span "Submit" at bounding box center [825, 159] width 34 height 16
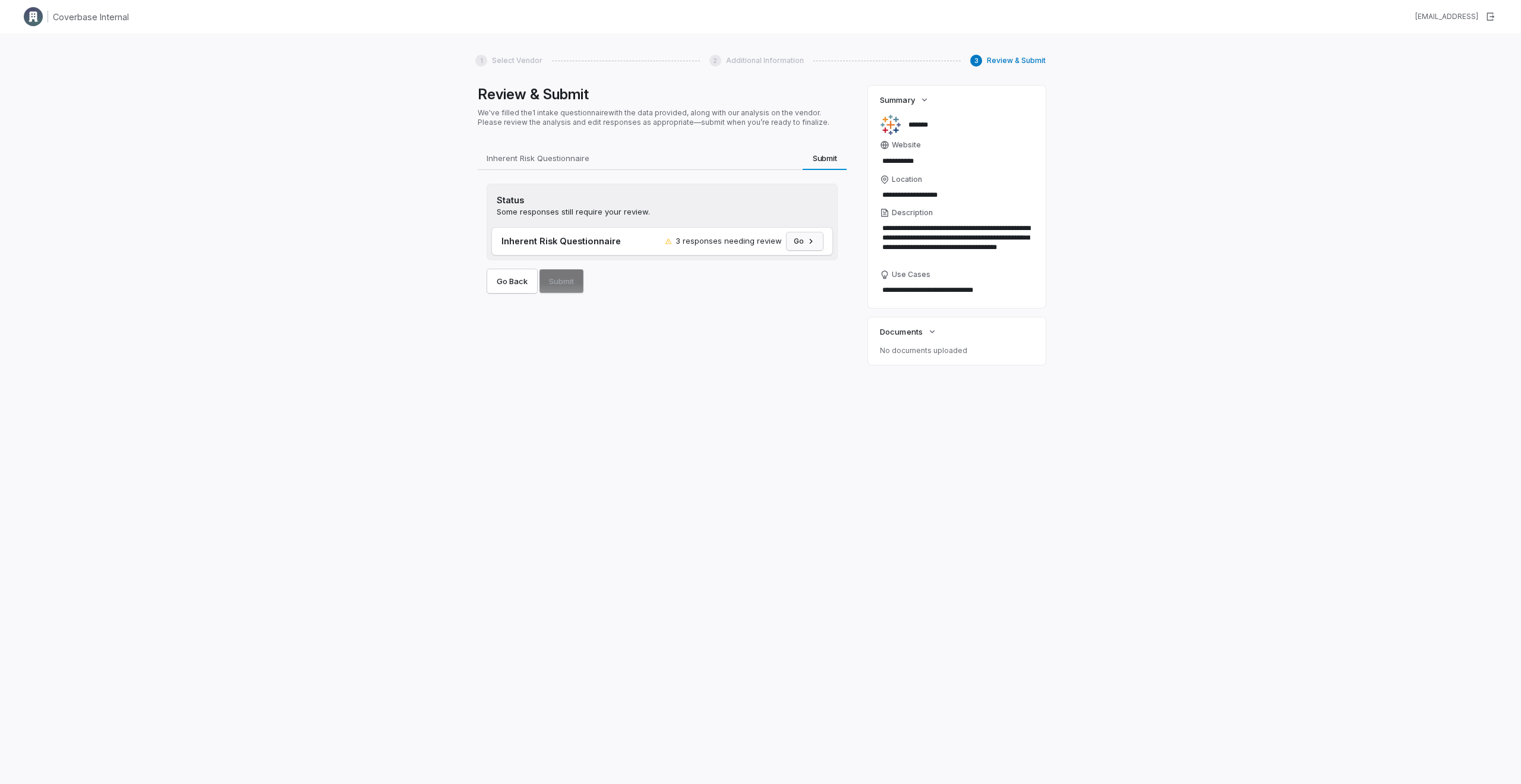
click at [811, 241] on icon "button" at bounding box center [811, 241] width 10 height 10
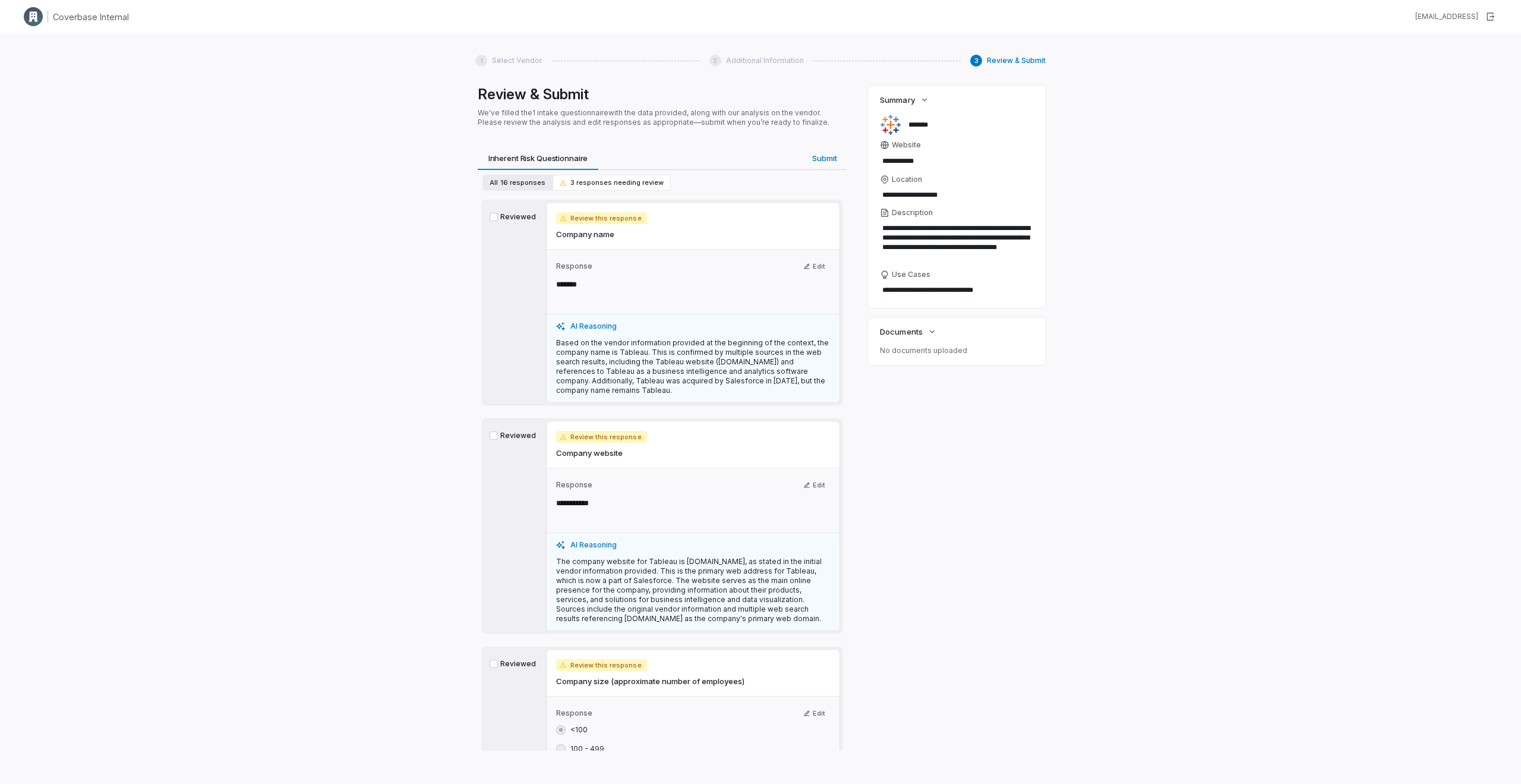
click at [505, 186] on span "16 responses" at bounding box center [523, 182] width 45 height 9
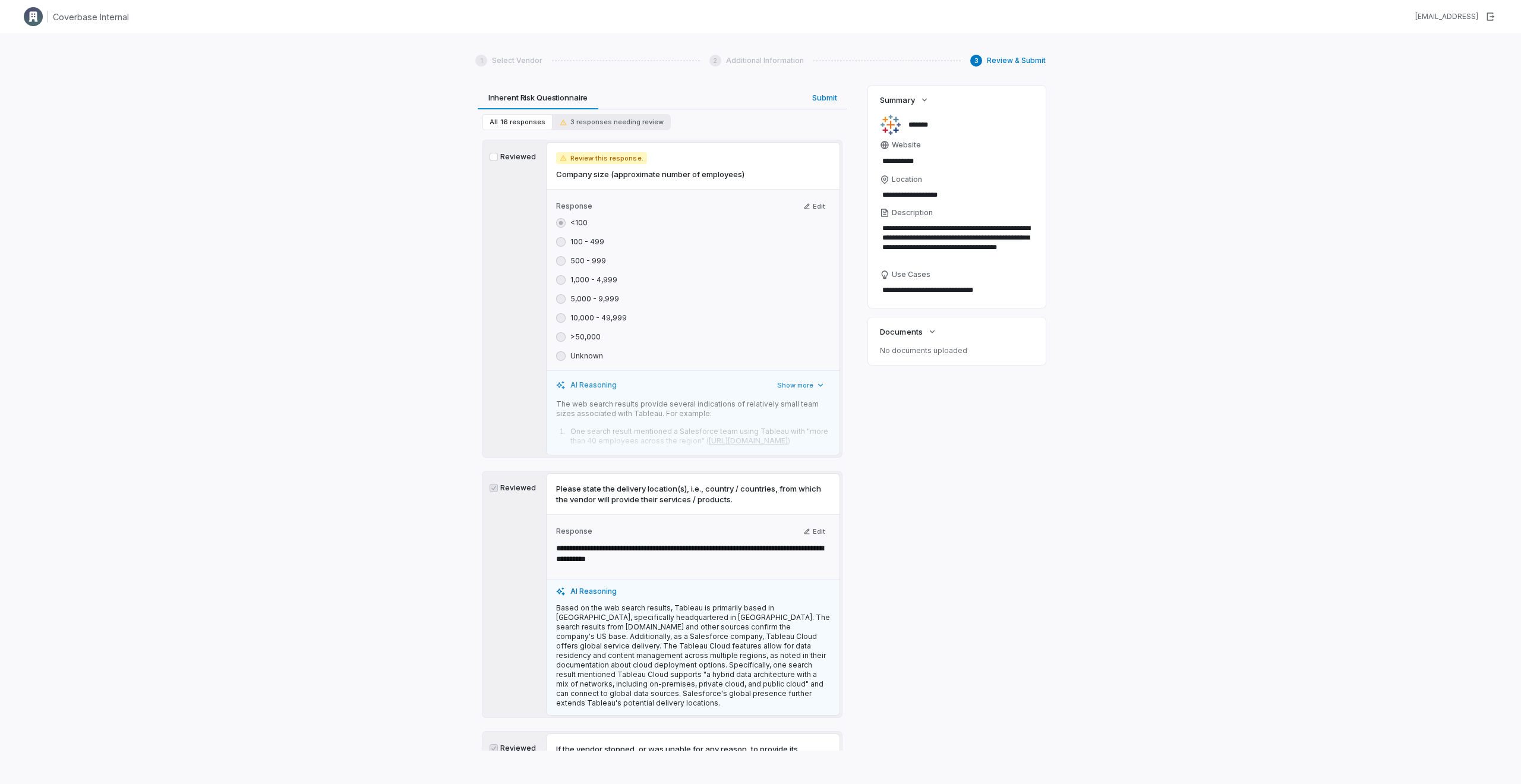
scroll to position [519, 0]
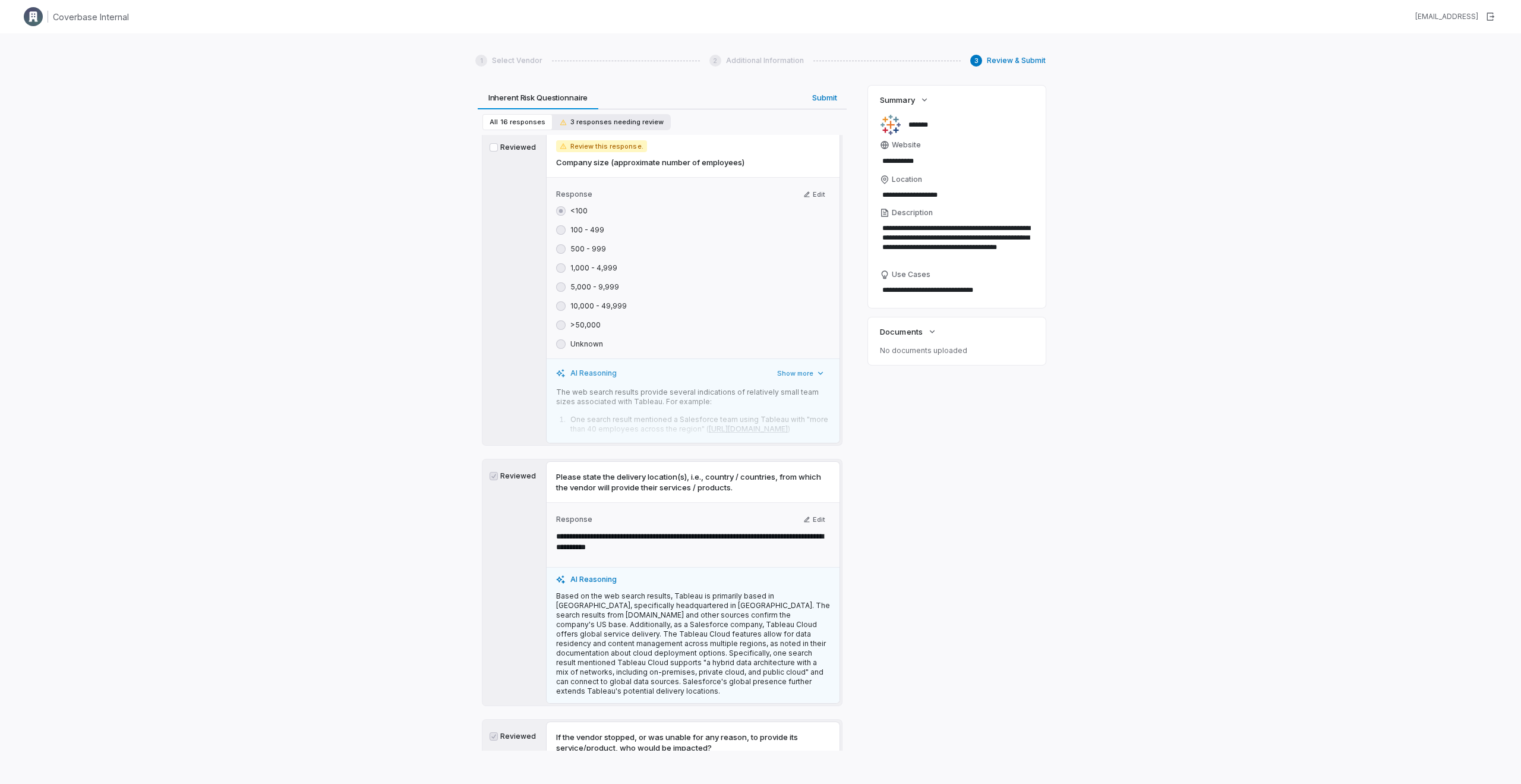
click at [576, 114] on button "3 responses needing review" at bounding box center [612, 122] width 118 height 16
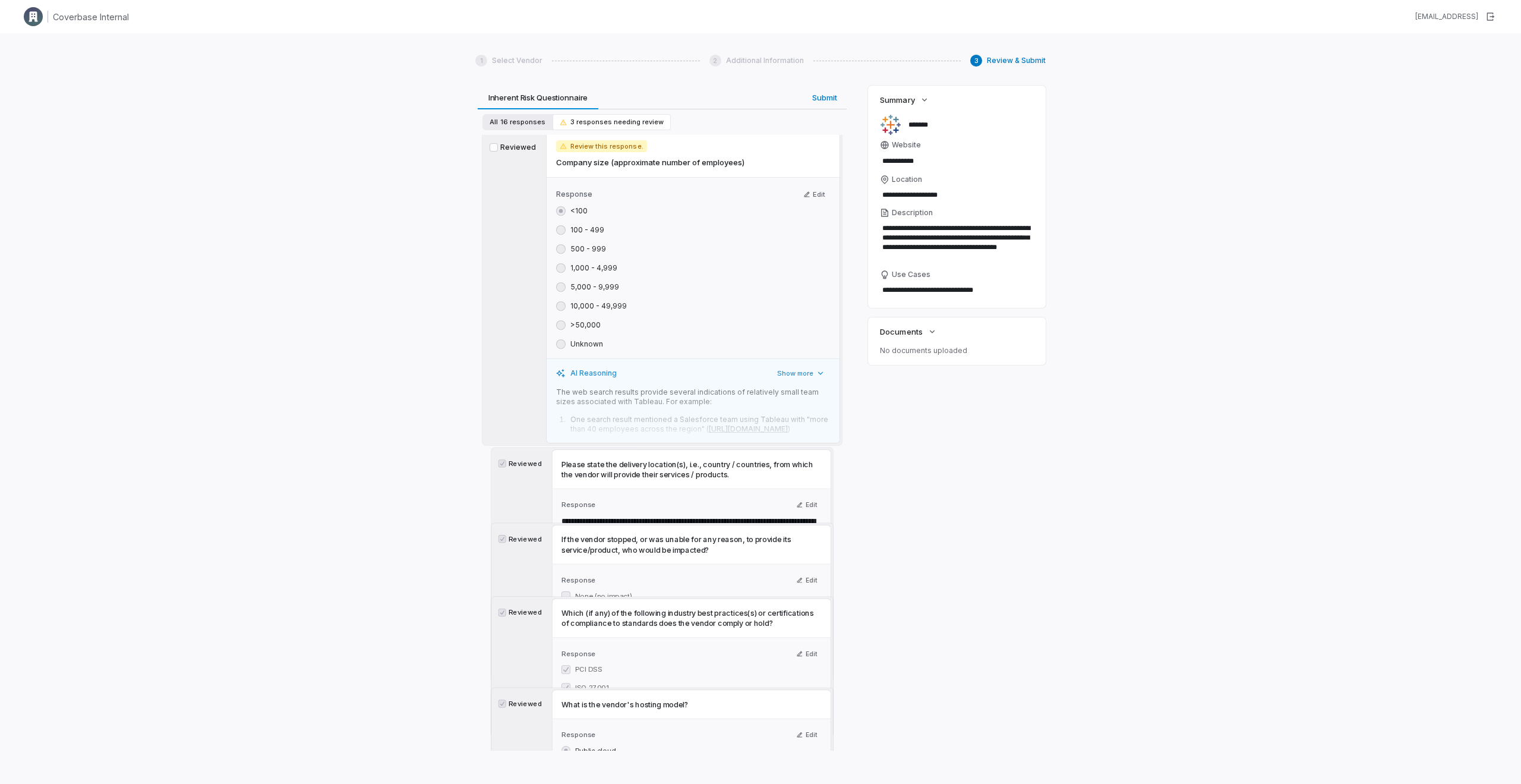
click at [536, 129] on button "All 16 responses" at bounding box center [517, 122] width 70 height 16
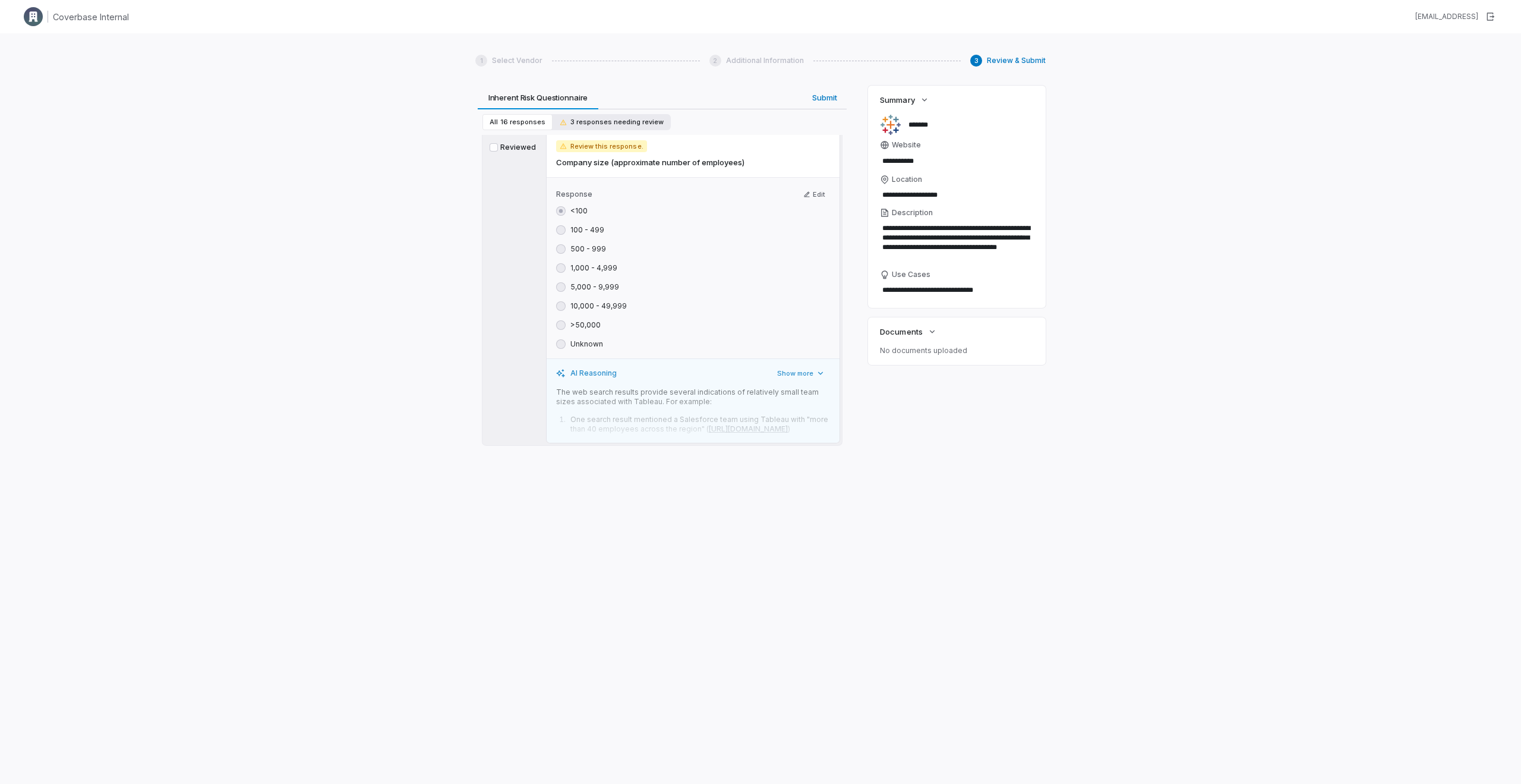
click at [588, 122] on span "3 responses needing review" at bounding box center [612, 121] width 104 height 9
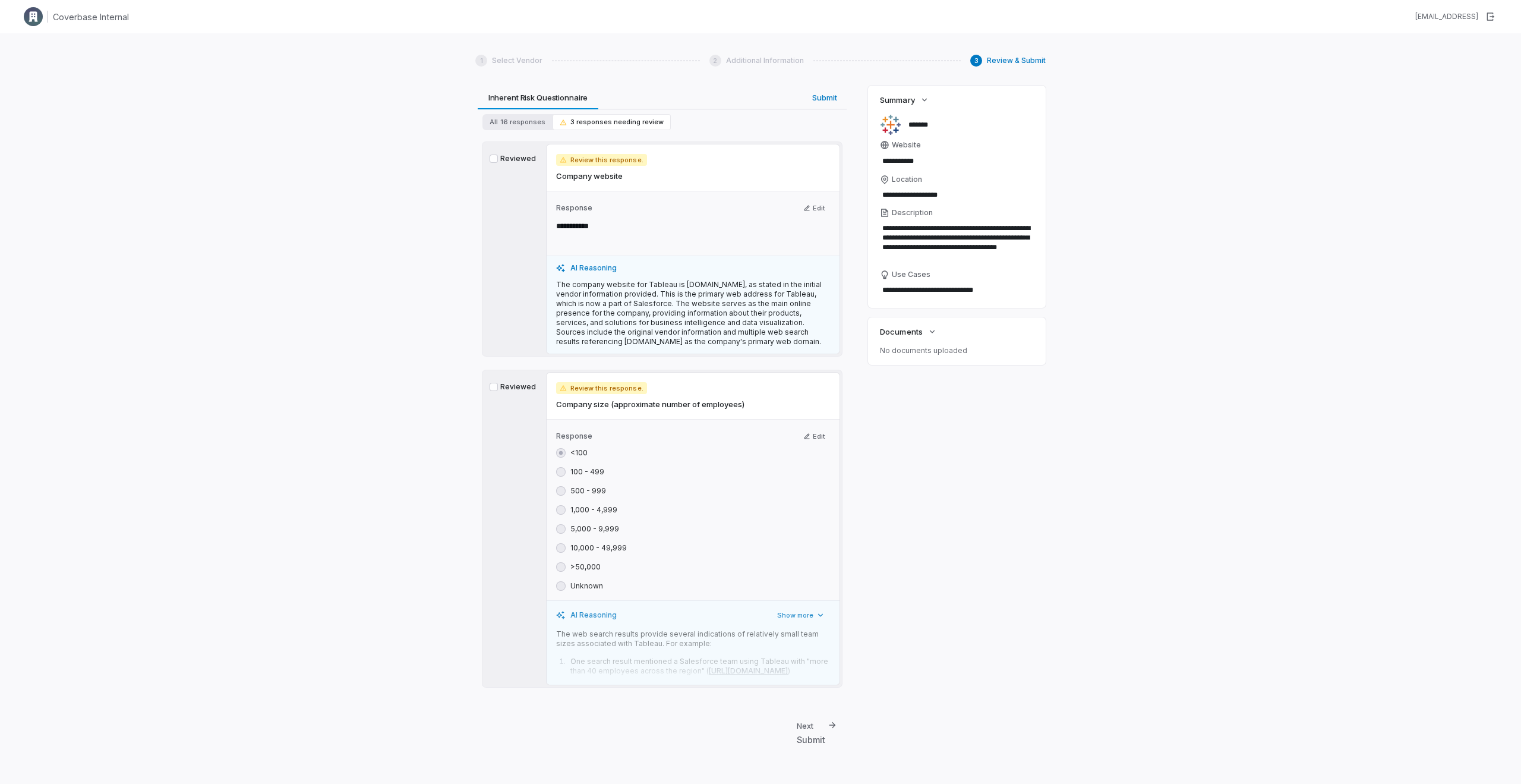
scroll to position [0, 0]
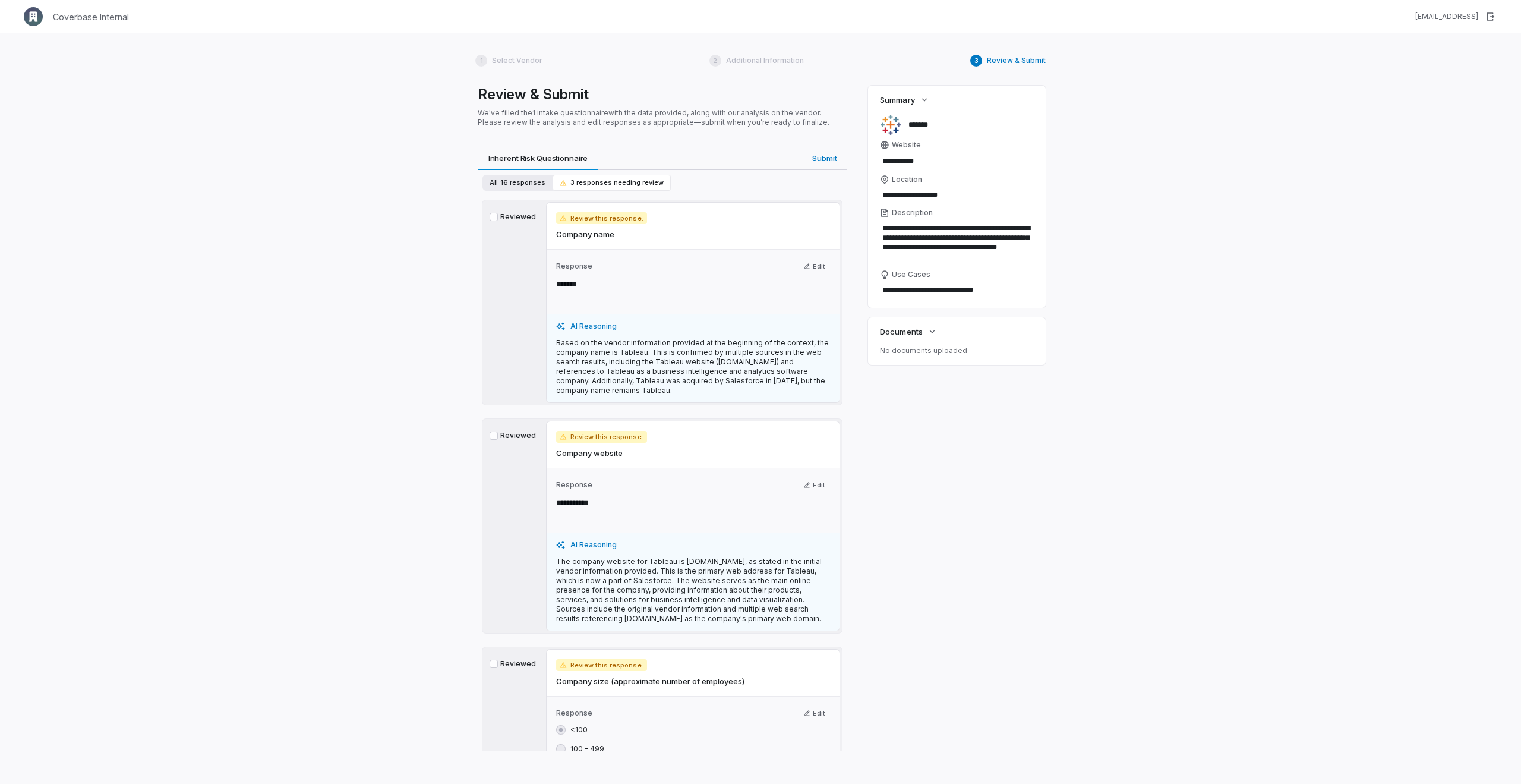
click at [530, 183] on span "16 responses" at bounding box center [523, 182] width 45 height 9
type textarea "*"
